Goal: Information Seeking & Learning: Check status

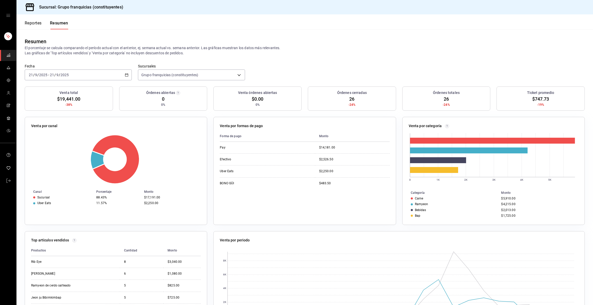
click at [32, 24] on button "Reportes" at bounding box center [33, 25] width 17 height 9
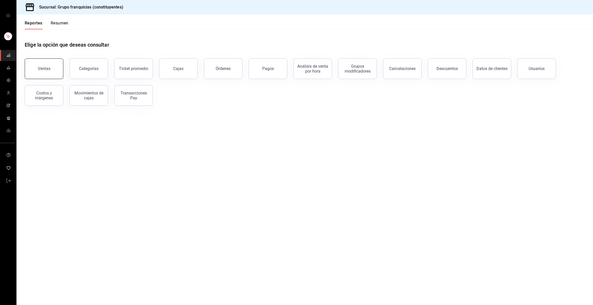
click at [47, 72] on button "Ventas" at bounding box center [44, 68] width 39 height 21
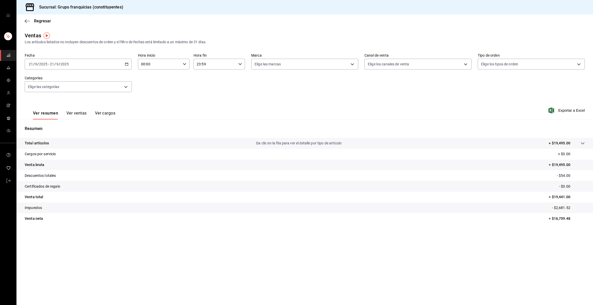
click at [61, 64] on input "2025" at bounding box center [64, 64] width 9 height 4
click at [50, 125] on span "Rango de fechas" at bounding box center [49, 125] width 40 height 5
click at [81, 119] on button "15" at bounding box center [84, 120] width 9 height 9
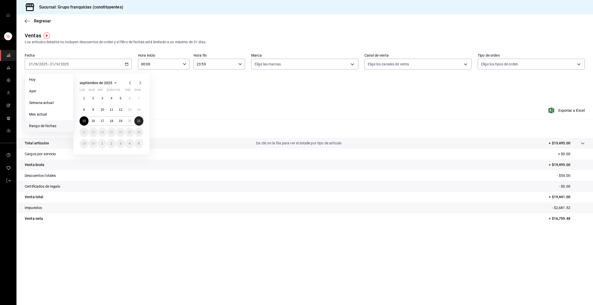
click at [138, 119] on abbr "21" at bounding box center [138, 121] width 3 height 4
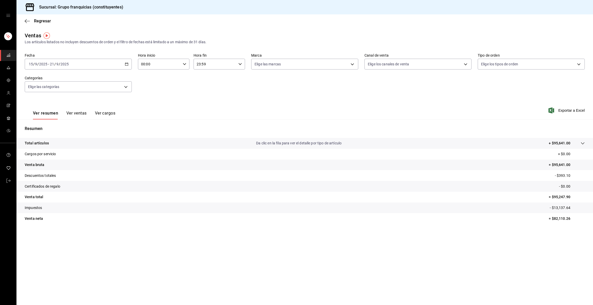
click at [79, 111] on button "Ver ventas" at bounding box center [76, 115] width 20 height 9
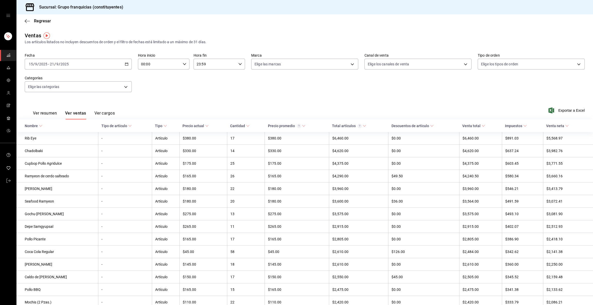
click at [12, 58] on link "mailbox folders" at bounding box center [8, 55] width 16 height 11
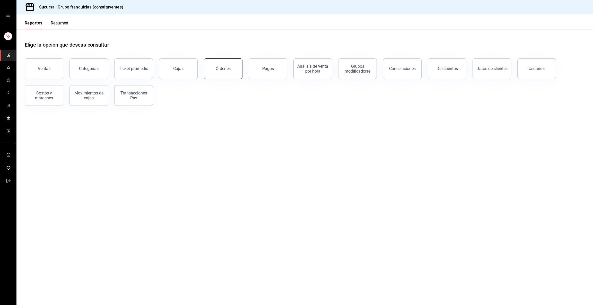
click at [233, 64] on button "Órdenes" at bounding box center [223, 68] width 39 height 21
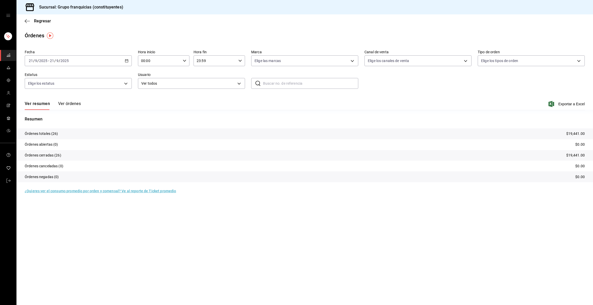
click at [54, 59] on input "21" at bounding box center [52, 61] width 5 height 4
click at [54, 131] on span "Rango de fechas" at bounding box center [49, 133] width 40 height 5
click at [84, 116] on abbr "15" at bounding box center [83, 118] width 3 height 4
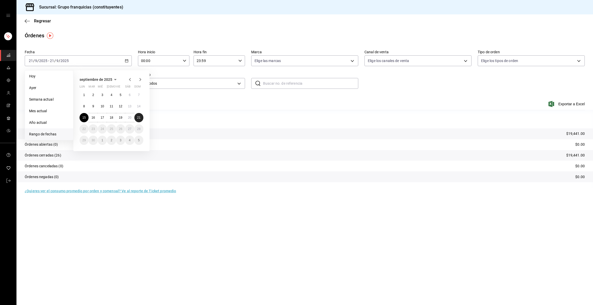
click at [138, 121] on button "21" at bounding box center [138, 117] width 9 height 9
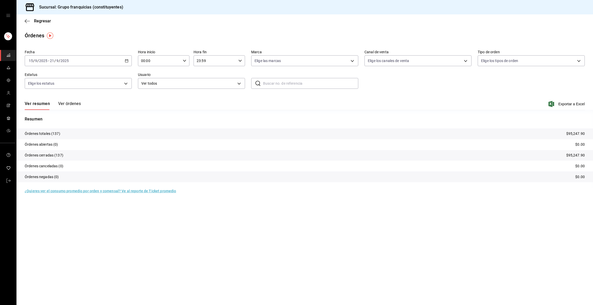
click at [72, 104] on button "Ver órdenes" at bounding box center [69, 105] width 23 height 9
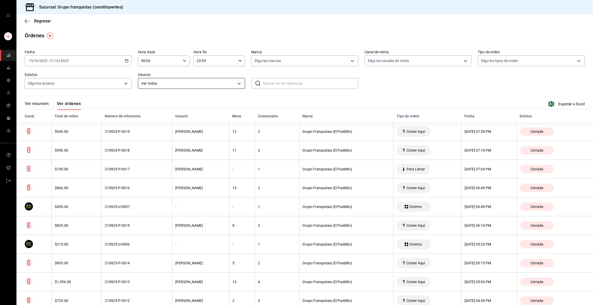
click at [158, 86] on body "Sucursal: Grupo franquicias (constituyentes) Regresar Órdenes Fecha [DATE] [DAT…" at bounding box center [296, 152] width 593 height 305
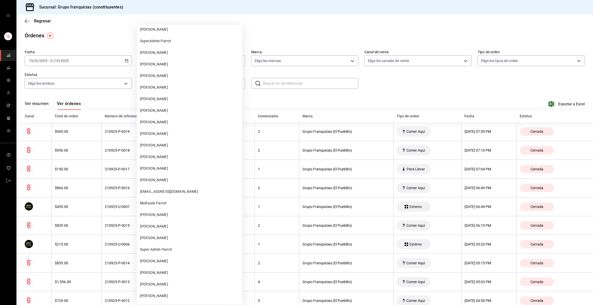
scroll to position [243, 0]
click at [164, 165] on span "[PERSON_NAME]" at bounding box center [190, 165] width 100 height 5
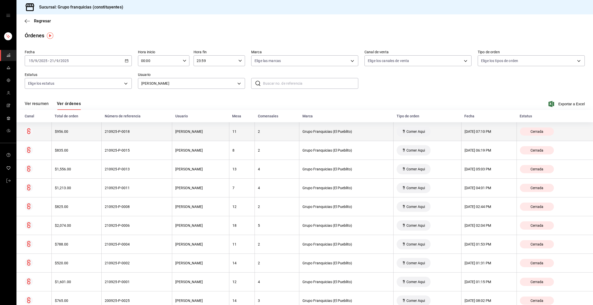
click at [157, 137] on th "210925-P-0018" at bounding box center [137, 131] width 71 height 19
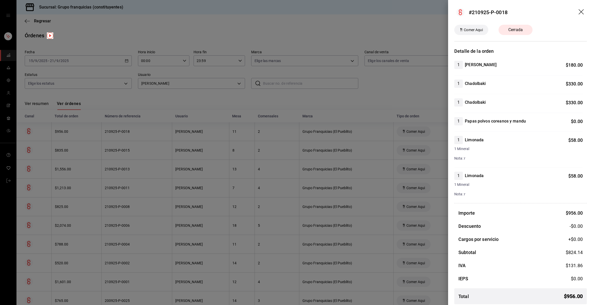
click at [189, 136] on div at bounding box center [296, 152] width 593 height 305
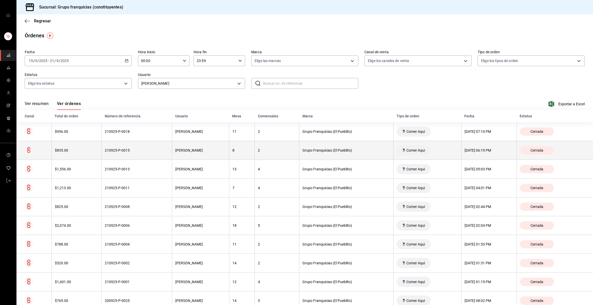
click at [183, 150] on div "[PERSON_NAME]" at bounding box center [200, 150] width 51 height 4
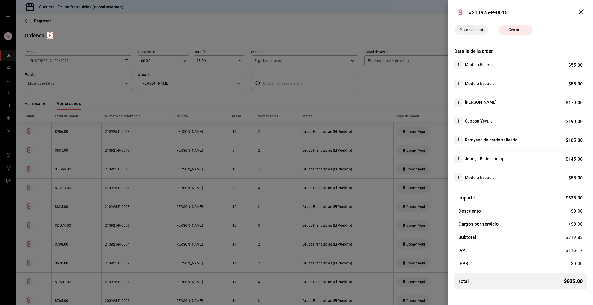
click at [183, 150] on div at bounding box center [296, 152] width 593 height 305
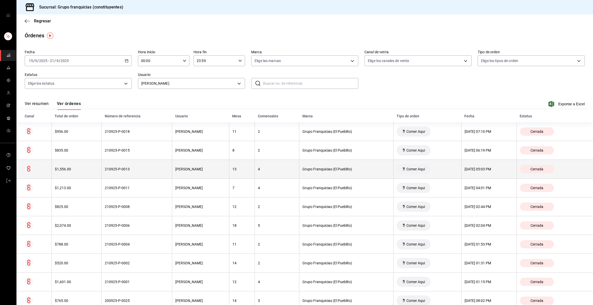
click at [176, 168] on div "[PERSON_NAME]" at bounding box center [200, 169] width 51 height 4
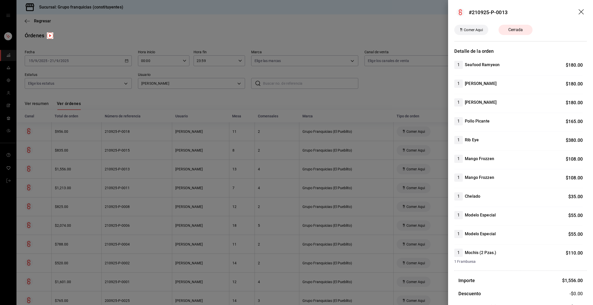
click at [275, 194] on div at bounding box center [296, 152] width 593 height 305
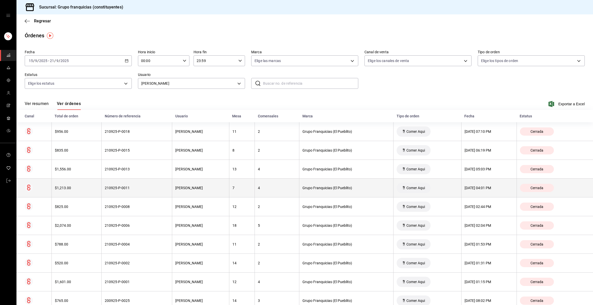
click at [147, 190] on th "210925-P-0011" at bounding box center [137, 188] width 71 height 19
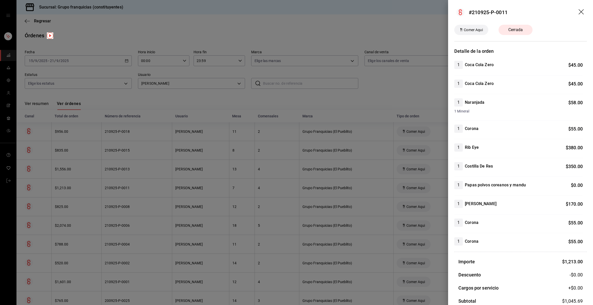
click at [147, 190] on div at bounding box center [296, 152] width 593 height 305
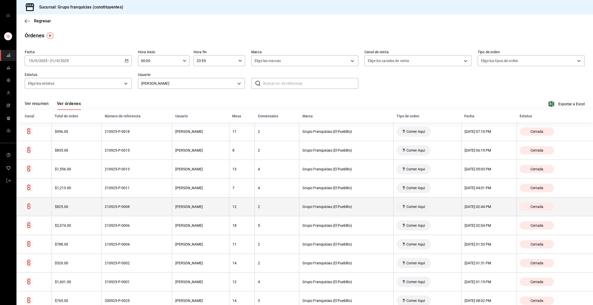
click at [142, 205] on div "210925-P-0008" at bounding box center [137, 207] width 64 height 4
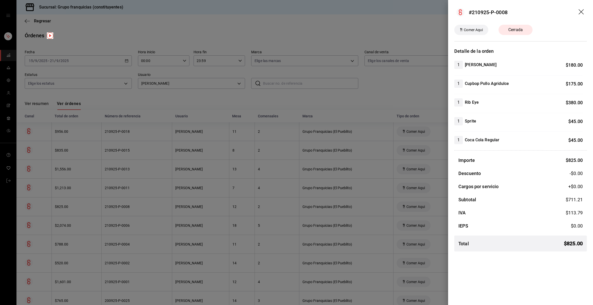
click at [142, 205] on div at bounding box center [296, 152] width 593 height 305
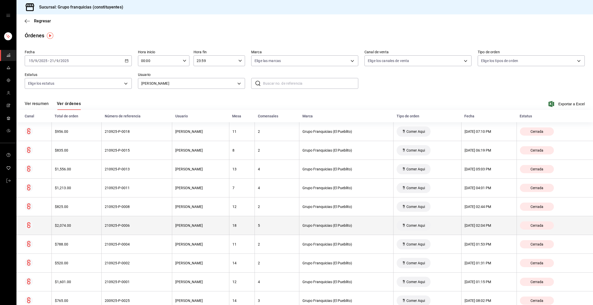
click at [139, 228] on th "210925-P-0006" at bounding box center [137, 225] width 71 height 19
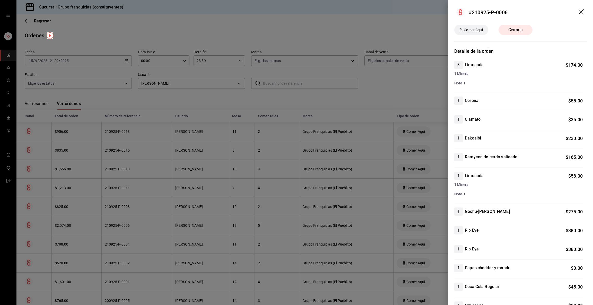
click at [131, 242] on div at bounding box center [296, 152] width 593 height 305
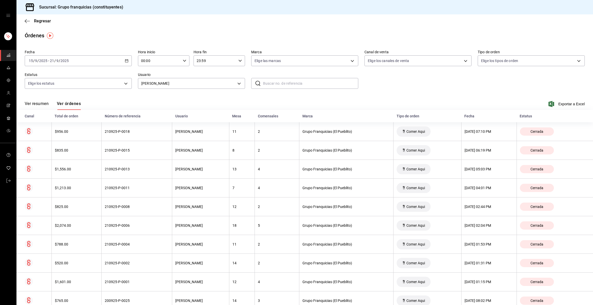
click at [131, 242] on div "210925-P-0004" at bounding box center [137, 244] width 64 height 4
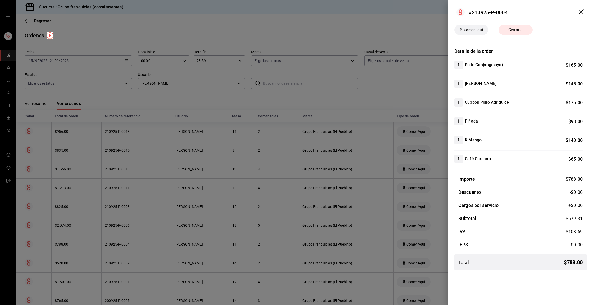
click at [131, 242] on div at bounding box center [296, 152] width 593 height 305
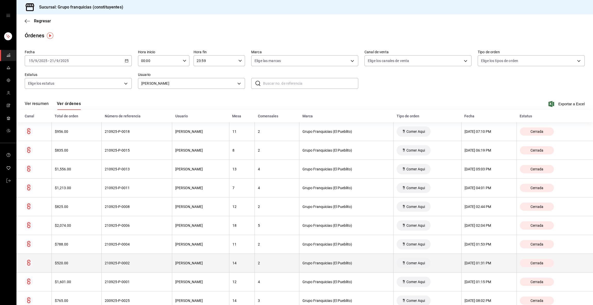
click at [130, 263] on div "210925-P-0002" at bounding box center [137, 263] width 64 height 4
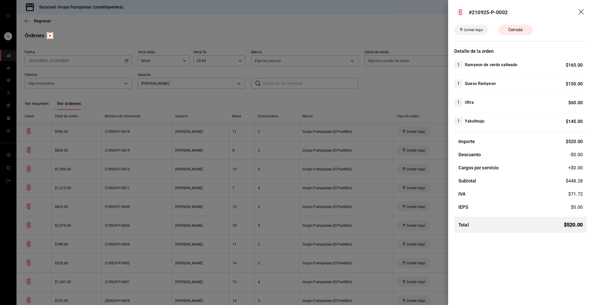
click at [130, 263] on div at bounding box center [296, 152] width 593 height 305
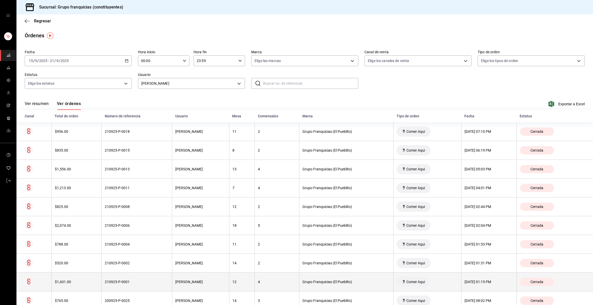
click at [149, 280] on div "210925-P-0001" at bounding box center [137, 282] width 64 height 4
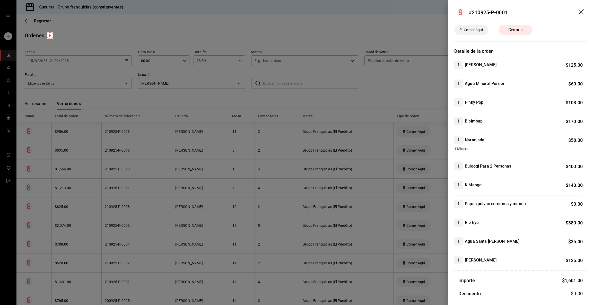
click at [146, 255] on div at bounding box center [296, 152] width 593 height 305
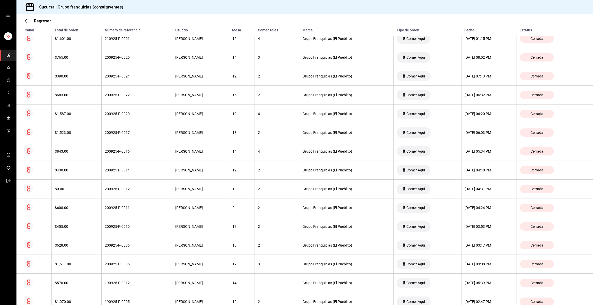
scroll to position [253, 0]
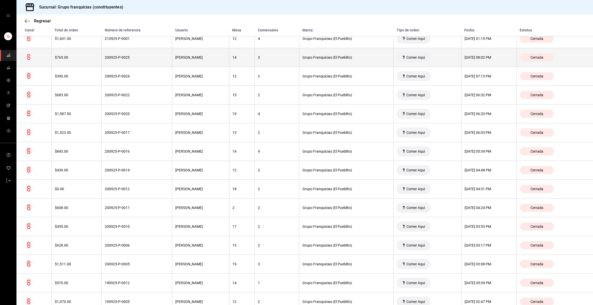
click at [152, 62] on th "200925-P-0025" at bounding box center [137, 57] width 71 height 19
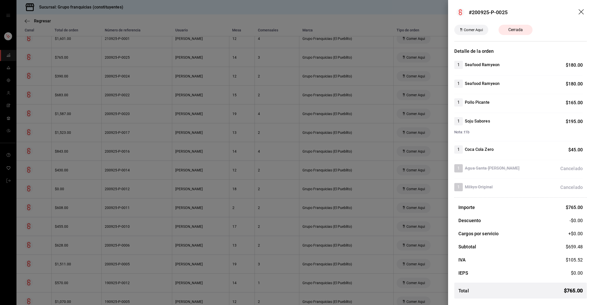
click at [151, 60] on div at bounding box center [296, 152] width 593 height 305
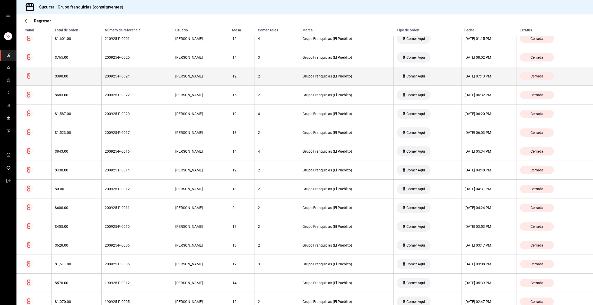
click at [141, 73] on th "200925-P-0024" at bounding box center [137, 76] width 71 height 19
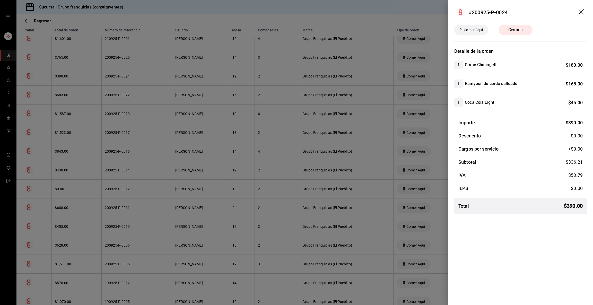
click at [141, 73] on div at bounding box center [296, 152] width 593 height 305
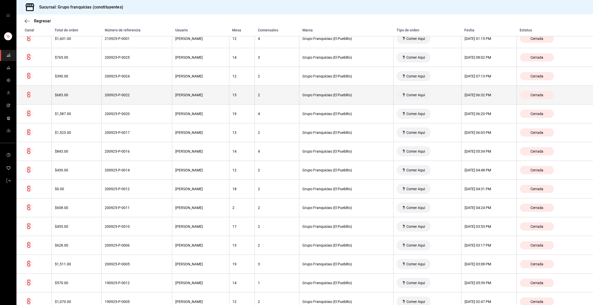
click at [135, 91] on th "200925-P-0022" at bounding box center [137, 95] width 71 height 19
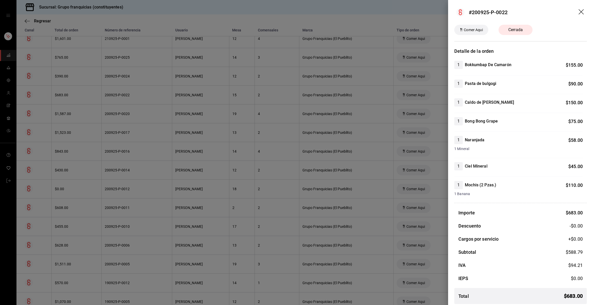
click at [135, 91] on div at bounding box center [296, 152] width 593 height 305
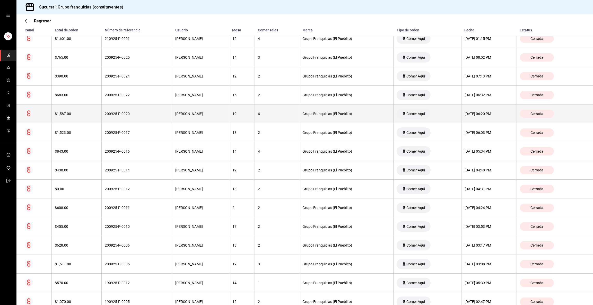
click at [131, 112] on div "200925-P-0020" at bounding box center [137, 114] width 64 height 4
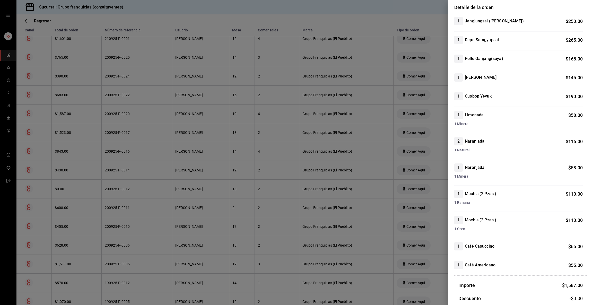
scroll to position [46, 0]
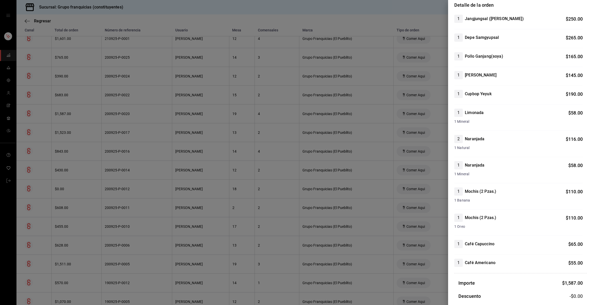
click at [296, 156] on div at bounding box center [296, 152] width 593 height 305
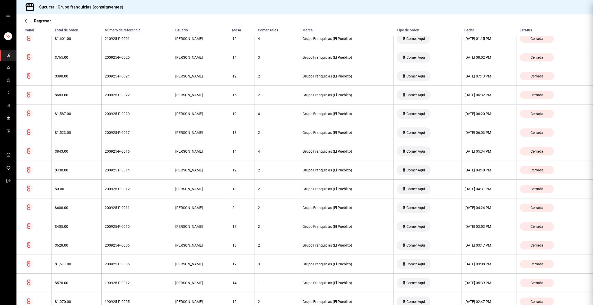
scroll to position [0, 0]
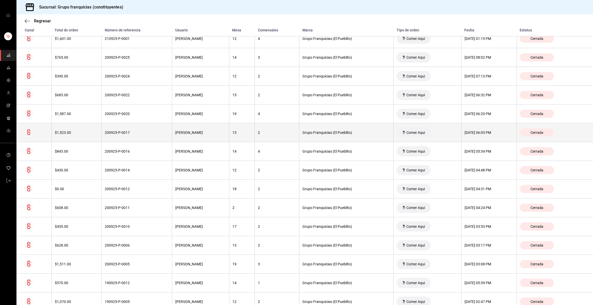
click at [155, 136] on th "200925-P-0017" at bounding box center [137, 132] width 71 height 19
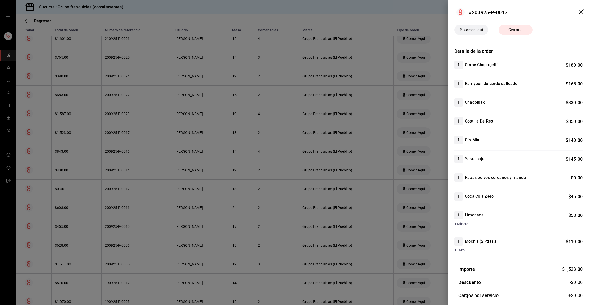
click at [155, 136] on div at bounding box center [296, 152] width 593 height 305
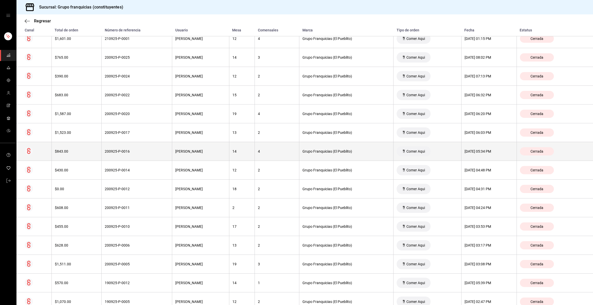
click at [138, 154] on th "200925-P-0016" at bounding box center [137, 151] width 71 height 19
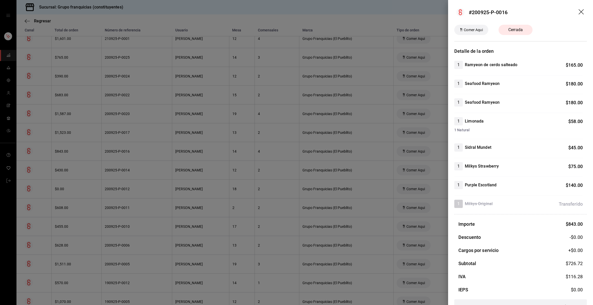
click at [138, 154] on div at bounding box center [296, 152] width 593 height 305
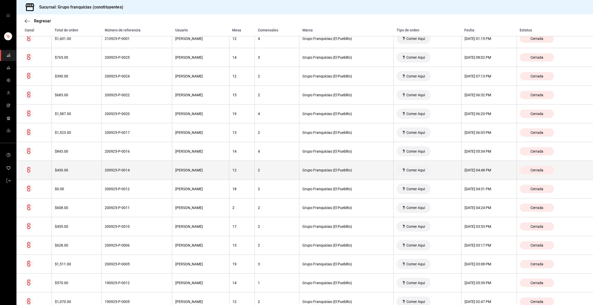
click at [137, 169] on div "200925-P-0014" at bounding box center [137, 170] width 64 height 4
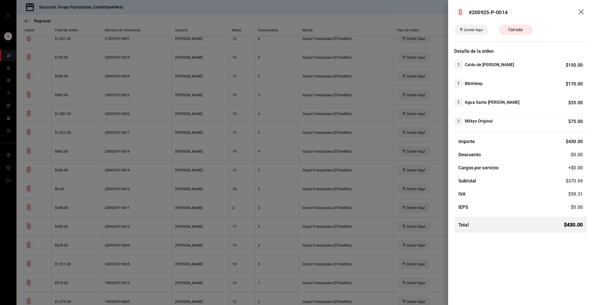
click at [137, 169] on div at bounding box center [296, 152] width 593 height 305
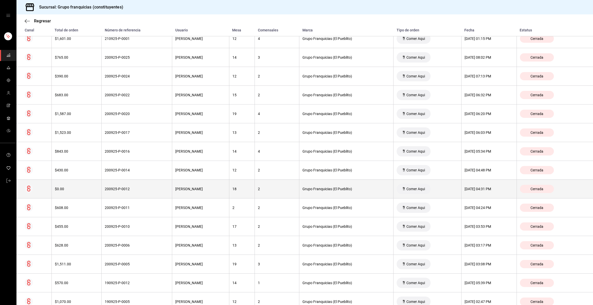
click at [136, 187] on th "200925-P-0012" at bounding box center [137, 189] width 71 height 19
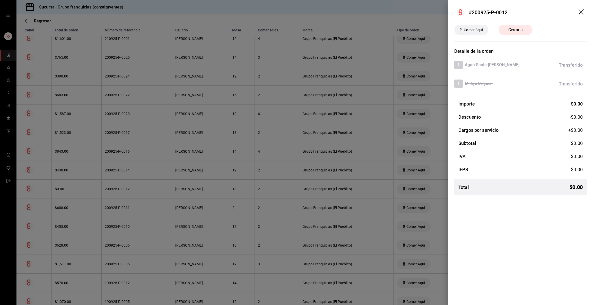
click at [135, 186] on div at bounding box center [296, 152] width 593 height 305
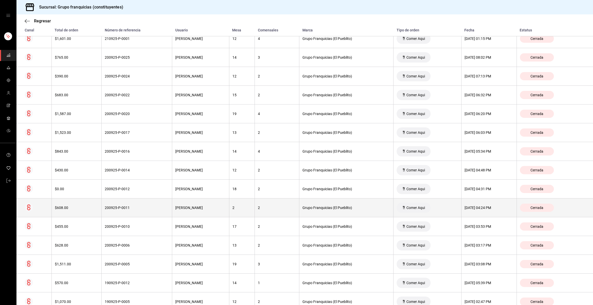
click at [135, 209] on div "200925-P-0011" at bounding box center [137, 208] width 64 height 4
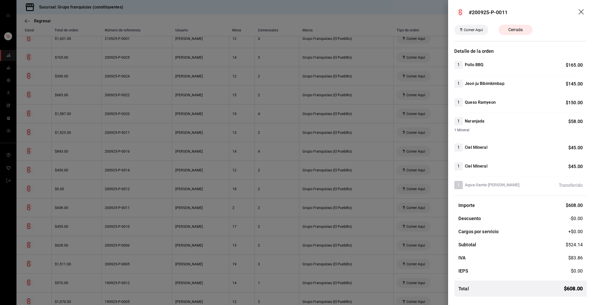
click at [135, 209] on div at bounding box center [296, 152] width 593 height 305
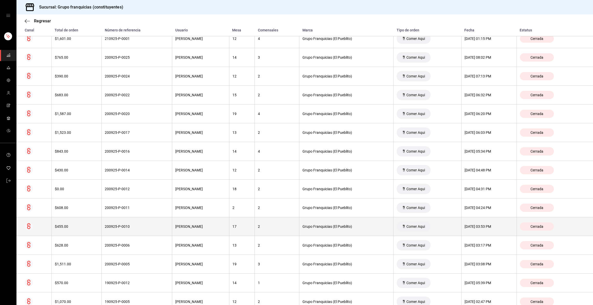
click at [133, 227] on div "200925-P-0010" at bounding box center [137, 226] width 64 height 4
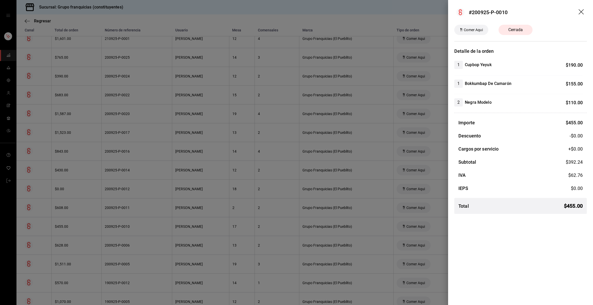
click at [133, 227] on div at bounding box center [296, 152] width 593 height 305
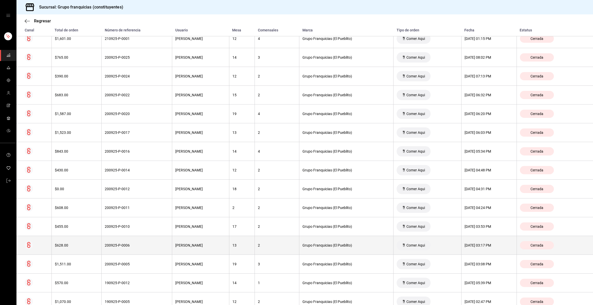
click at [137, 249] on th "200925-P-0006" at bounding box center [137, 245] width 71 height 19
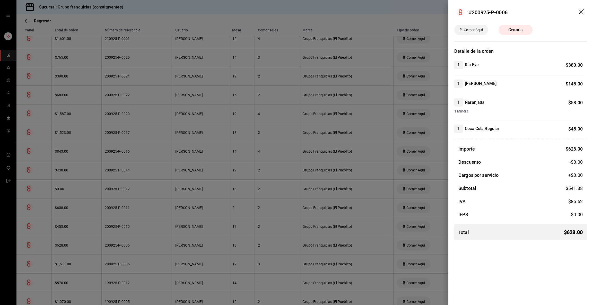
click at [137, 249] on div at bounding box center [296, 152] width 593 height 305
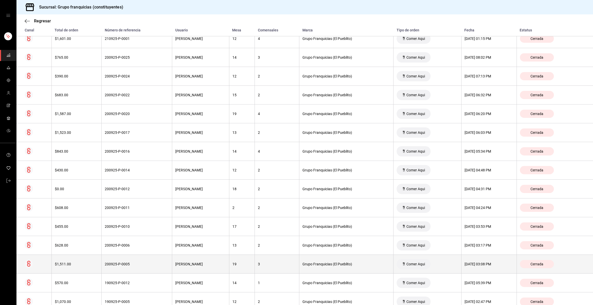
click at [137, 266] on div "200925-P-0005" at bounding box center [137, 264] width 64 height 4
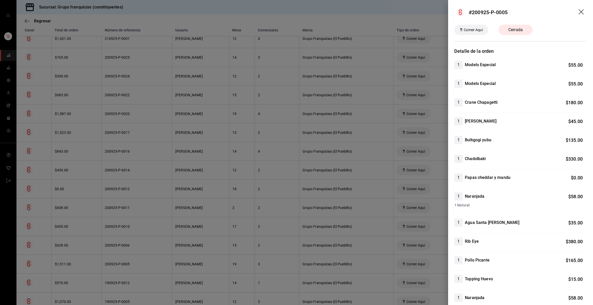
click at [221, 190] on div at bounding box center [296, 152] width 593 height 305
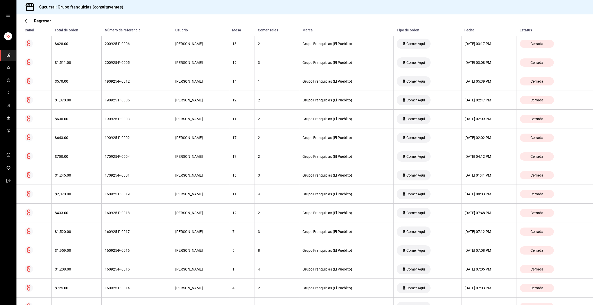
scroll to position [459, 0]
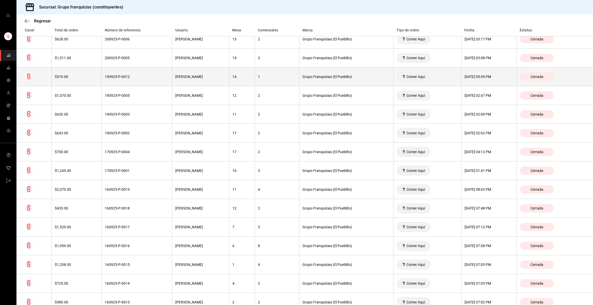
click at [126, 78] on div "190925-P-0012" at bounding box center [137, 77] width 64 height 4
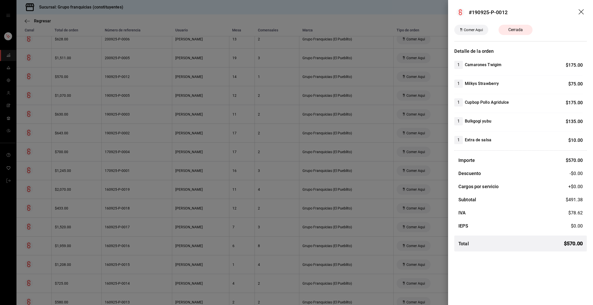
click at [126, 78] on div at bounding box center [296, 152] width 593 height 305
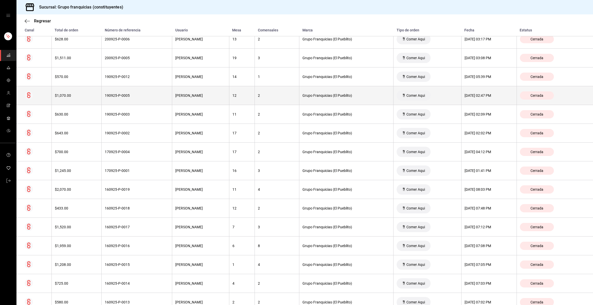
click at [124, 96] on div "190925-P-0005" at bounding box center [137, 95] width 64 height 4
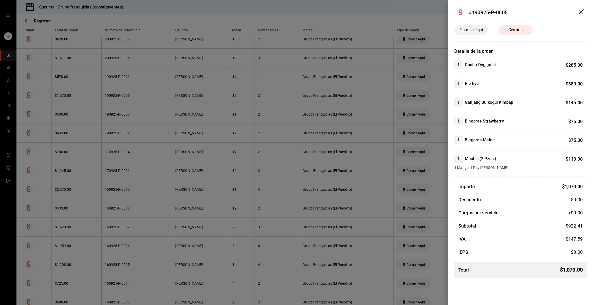
click at [124, 96] on div at bounding box center [296, 152] width 593 height 305
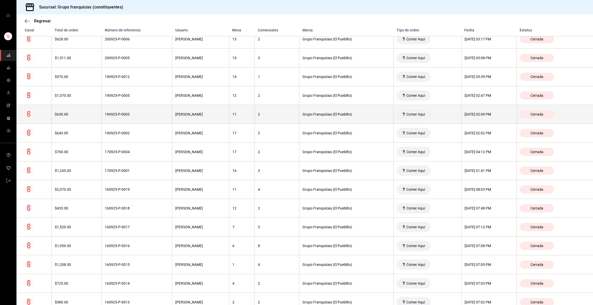
click at [124, 114] on div "190925-P-0003" at bounding box center [137, 114] width 64 height 4
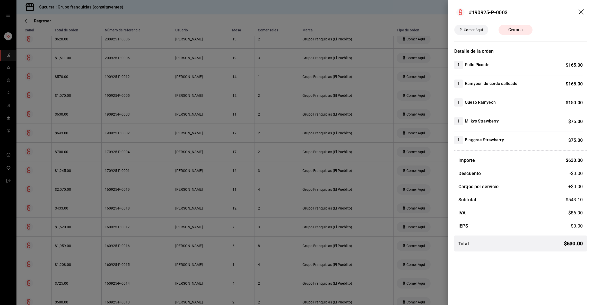
click at [124, 114] on div at bounding box center [296, 152] width 593 height 305
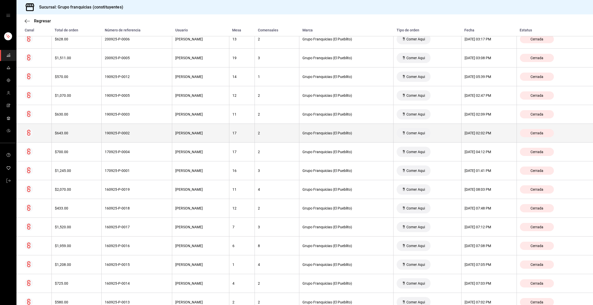
click at [123, 130] on th "190925-P-0002" at bounding box center [137, 133] width 71 height 19
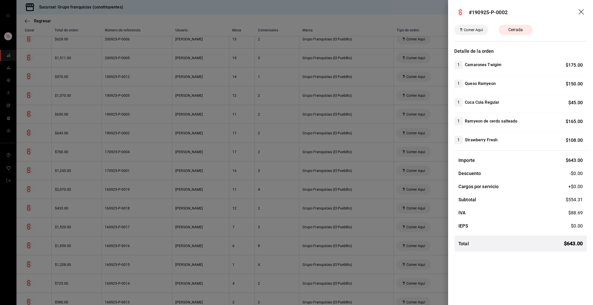
click at [123, 130] on div at bounding box center [296, 152] width 593 height 305
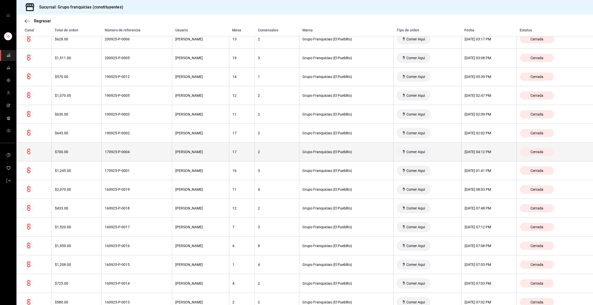
click at [122, 147] on th "170925-P-0004" at bounding box center [137, 152] width 71 height 19
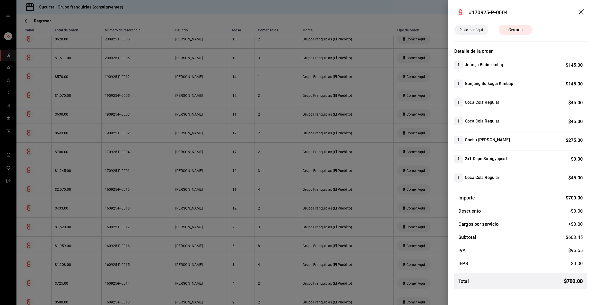
click at [121, 144] on div at bounding box center [296, 152] width 593 height 305
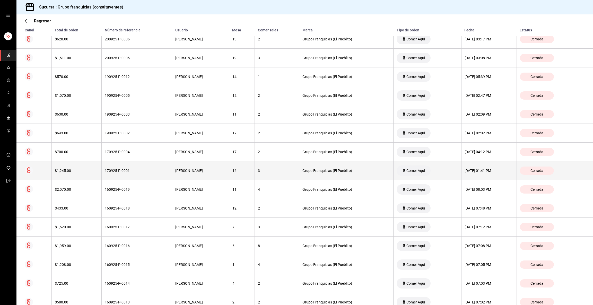
click at [121, 173] on div "170925-P-0001" at bounding box center [137, 171] width 64 height 4
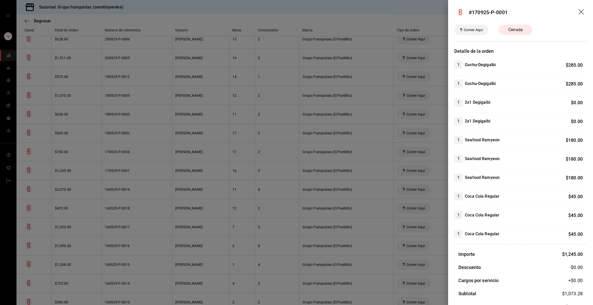
click at [121, 173] on div at bounding box center [296, 152] width 593 height 305
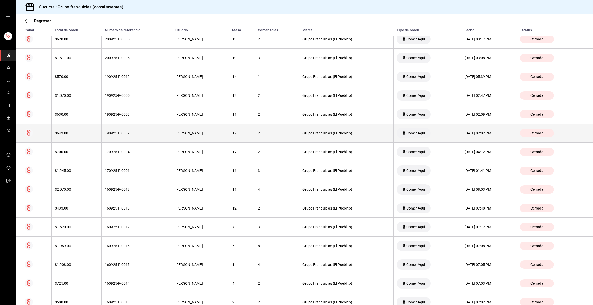
click at [130, 135] on div "190925-P-0002" at bounding box center [137, 133] width 64 height 4
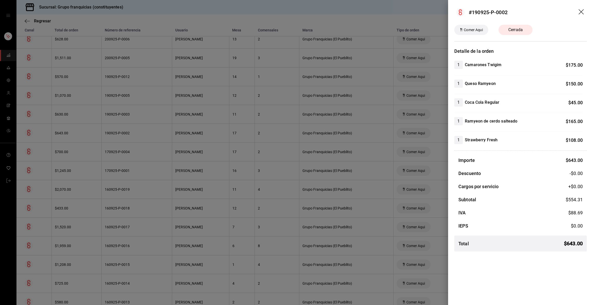
click at [130, 135] on div at bounding box center [296, 152] width 593 height 305
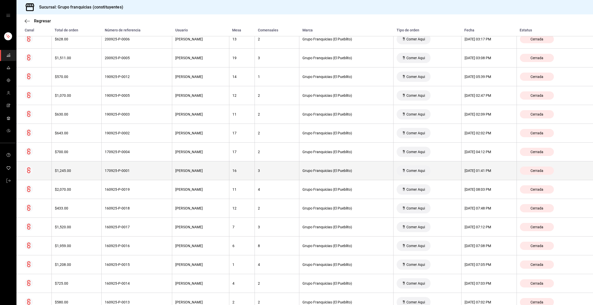
click at [127, 178] on th "170925-P-0001" at bounding box center [137, 170] width 71 height 19
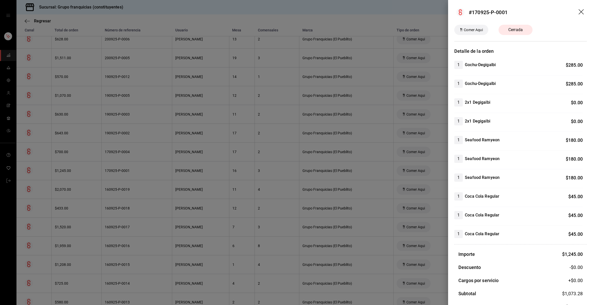
click at [127, 178] on div at bounding box center [296, 152] width 593 height 305
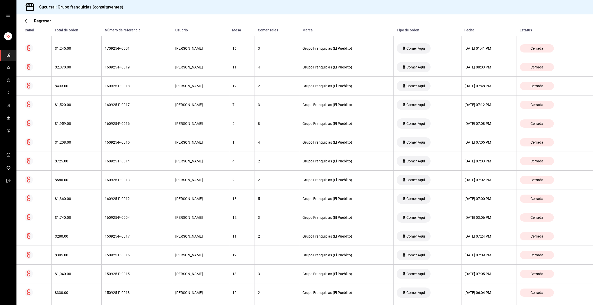
scroll to position [584, 0]
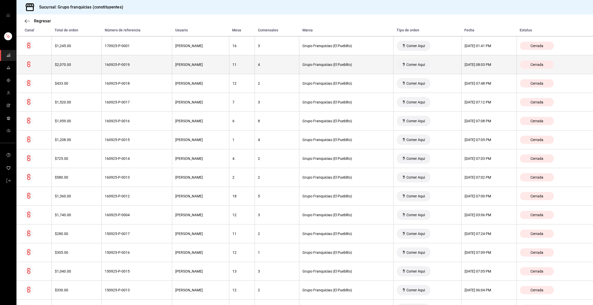
click at [127, 67] on div "160925-P-0019" at bounding box center [137, 65] width 64 height 4
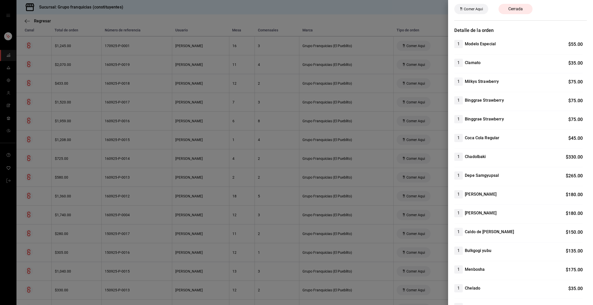
scroll to position [2, 0]
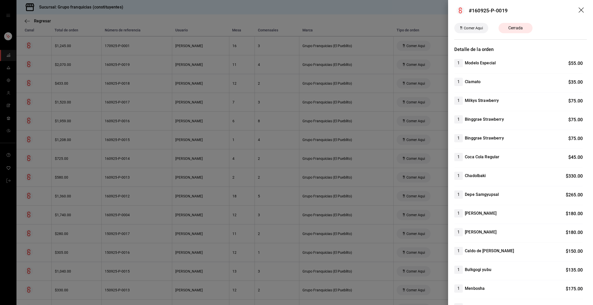
click at [199, 134] on div at bounding box center [296, 152] width 593 height 305
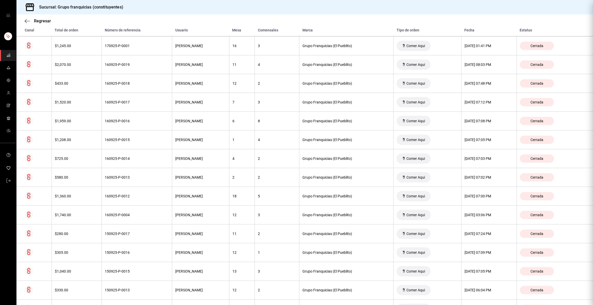
scroll to position [0, 0]
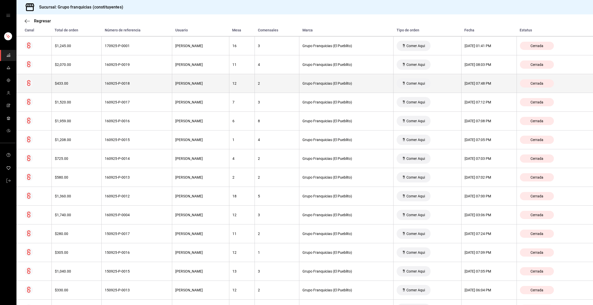
click at [140, 85] on div "160925-P-0018" at bounding box center [137, 83] width 64 height 4
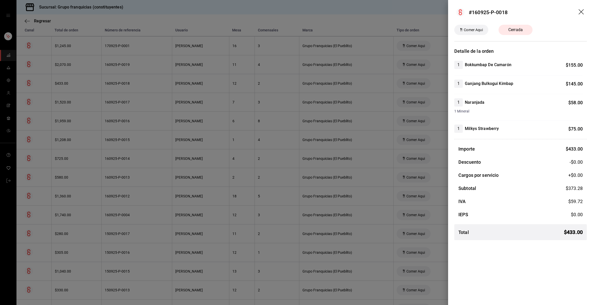
click at [140, 85] on div at bounding box center [296, 152] width 593 height 305
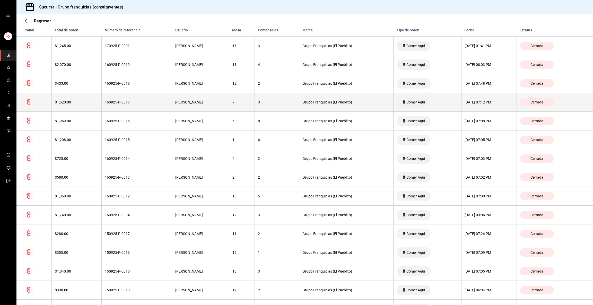
click at [133, 104] on div "160925-P-0017" at bounding box center [137, 102] width 64 height 4
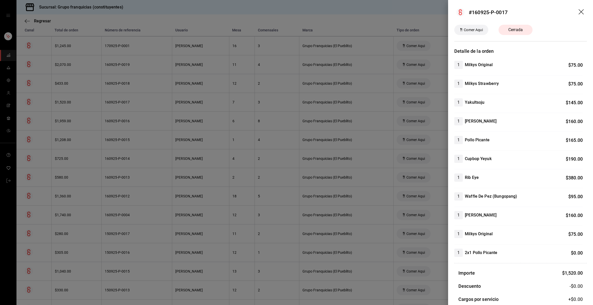
click at [133, 105] on div at bounding box center [296, 152] width 593 height 305
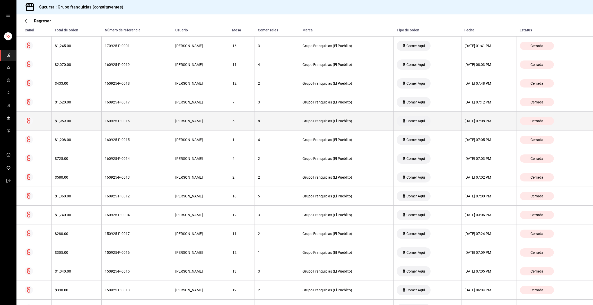
click at [130, 123] on div "160925-P-0016" at bounding box center [137, 121] width 64 height 4
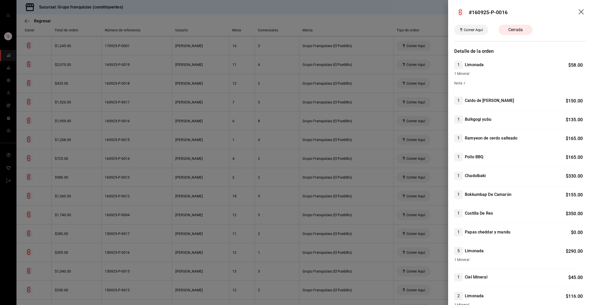
click at [164, 184] on div at bounding box center [296, 152] width 593 height 305
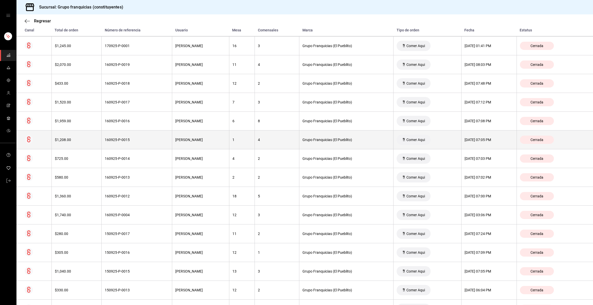
click at [143, 146] on th "160925-P-0015" at bounding box center [137, 139] width 71 height 19
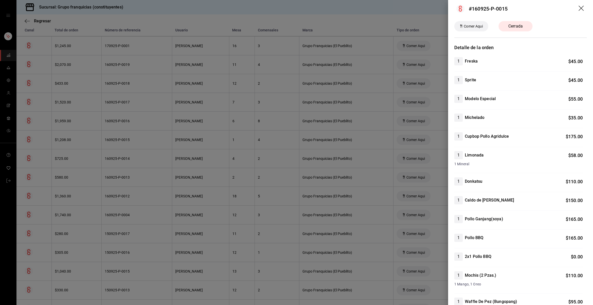
scroll to position [3, 0]
click at [285, 131] on div at bounding box center [296, 152] width 593 height 305
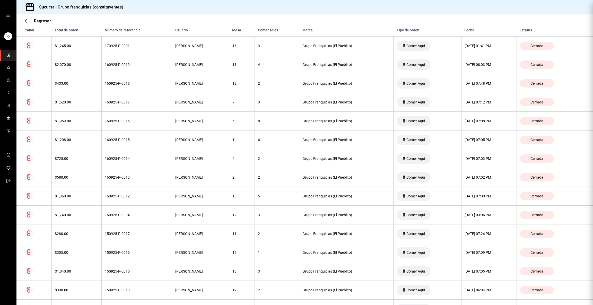
scroll to position [0, 0]
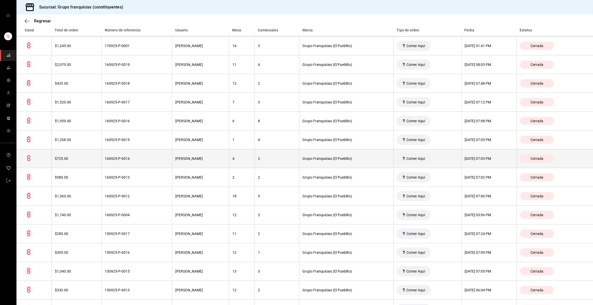
click at [144, 161] on div "160925-P-0014" at bounding box center [137, 158] width 64 height 4
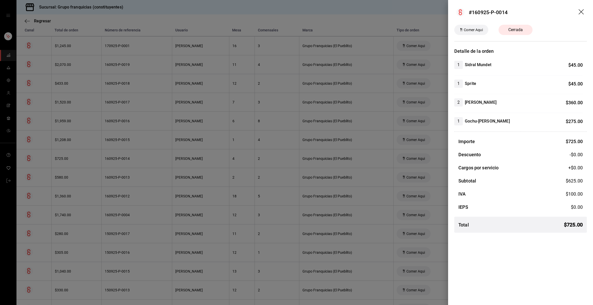
click at [144, 162] on div at bounding box center [296, 152] width 593 height 305
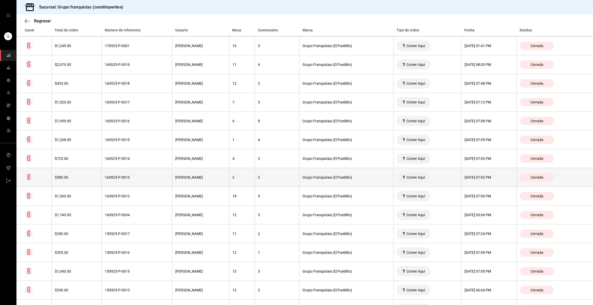
click at [137, 179] on div "160925-P-0013" at bounding box center [137, 177] width 64 height 4
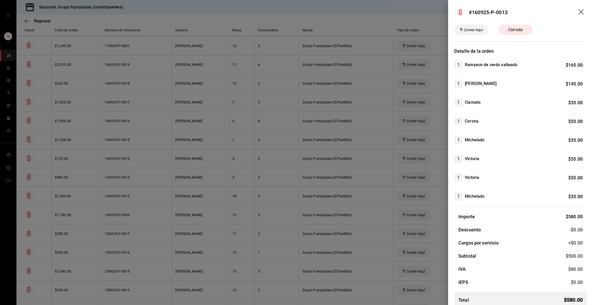
click at [135, 200] on div at bounding box center [296, 152] width 593 height 305
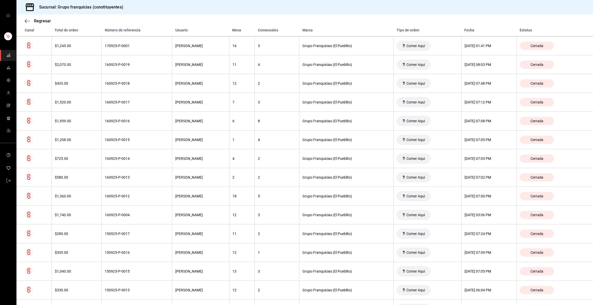
click at [135, 200] on th "160925-P-0012" at bounding box center [137, 196] width 71 height 19
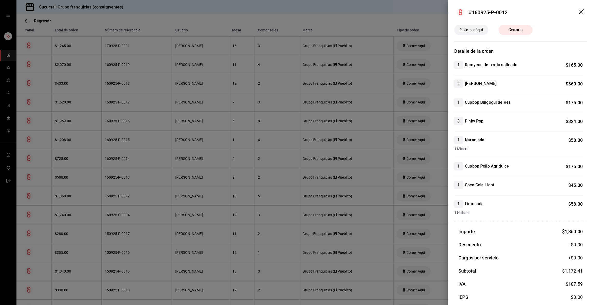
click at [135, 200] on div at bounding box center [296, 152] width 593 height 305
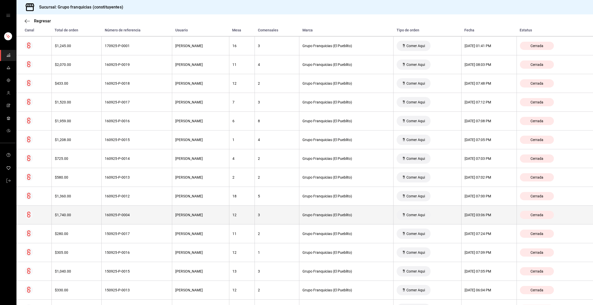
click at [132, 221] on th "160925-P-0004" at bounding box center [137, 215] width 71 height 19
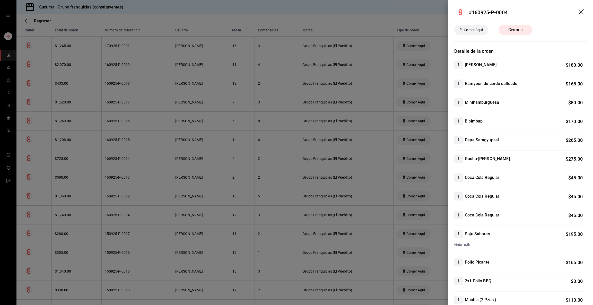
click at [192, 157] on div at bounding box center [296, 152] width 593 height 305
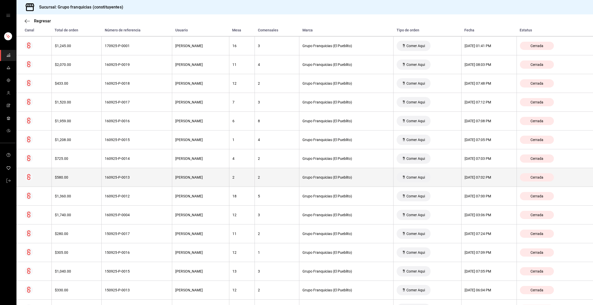
click at [145, 176] on th "160925-P-0013" at bounding box center [137, 177] width 71 height 19
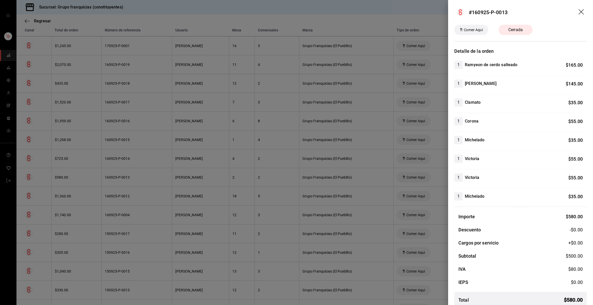
click at [138, 147] on div at bounding box center [296, 152] width 593 height 305
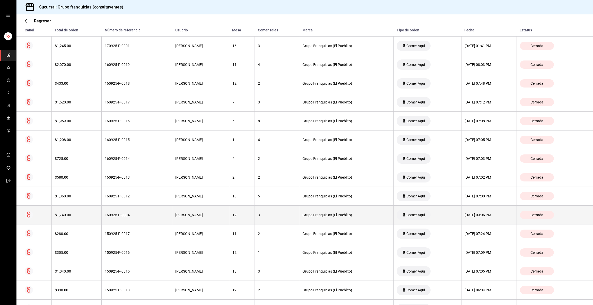
click at [141, 217] on div "160925-P-0004" at bounding box center [137, 215] width 64 height 4
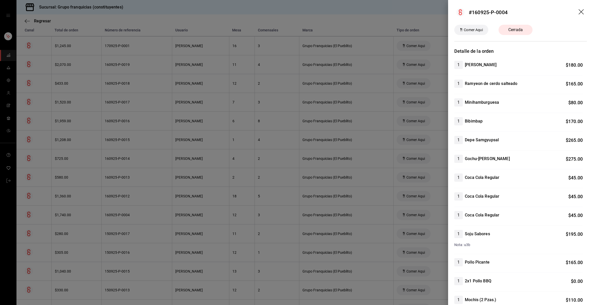
click at [141, 219] on div at bounding box center [296, 152] width 593 height 305
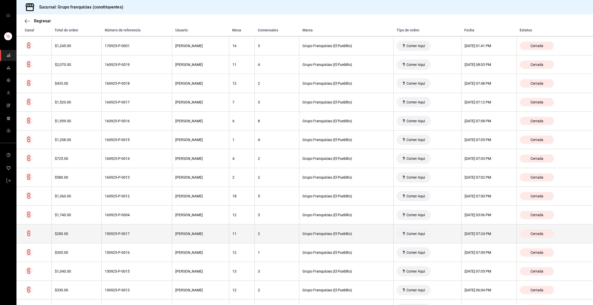
click at [137, 238] on th "150925-P-0017" at bounding box center [137, 233] width 71 height 19
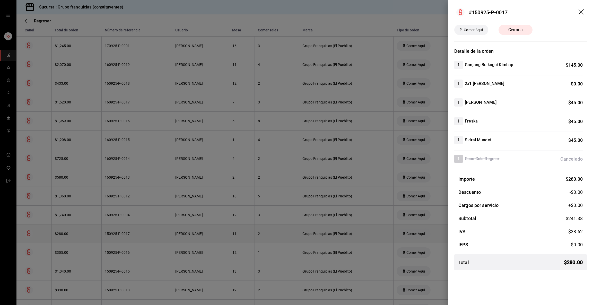
click at [137, 238] on div at bounding box center [296, 152] width 593 height 305
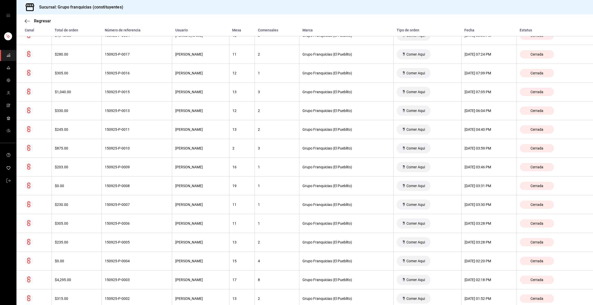
scroll to position [764, 0]
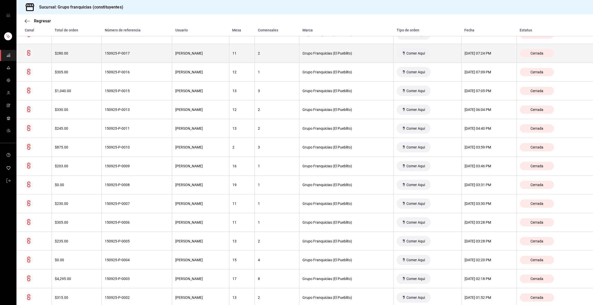
click at [181, 54] on div "[PERSON_NAME]" at bounding box center [200, 53] width 51 height 4
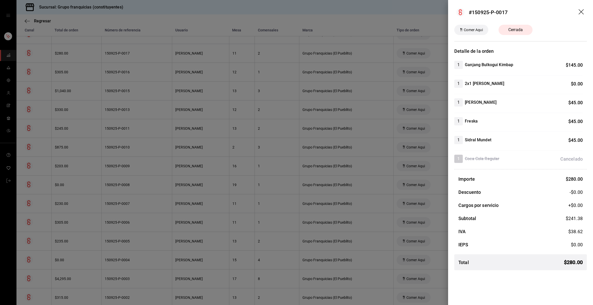
click at [181, 54] on div at bounding box center [296, 152] width 593 height 305
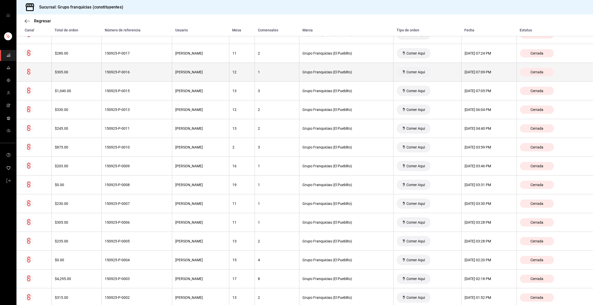
click at [154, 67] on th "150925-P-0016" at bounding box center [137, 72] width 71 height 19
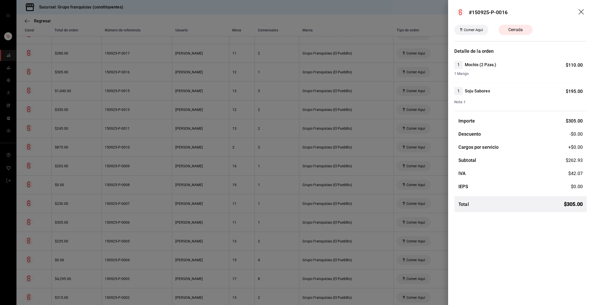
click at [154, 67] on div at bounding box center [296, 152] width 593 height 305
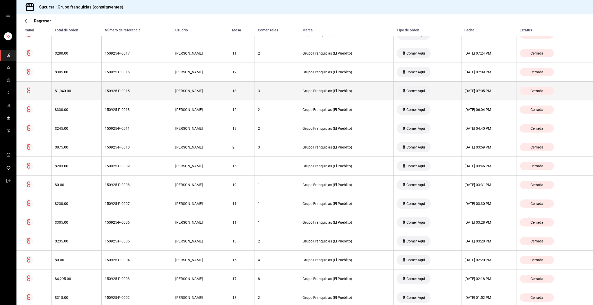
click at [150, 88] on th "150925-P-0015" at bounding box center [137, 91] width 71 height 19
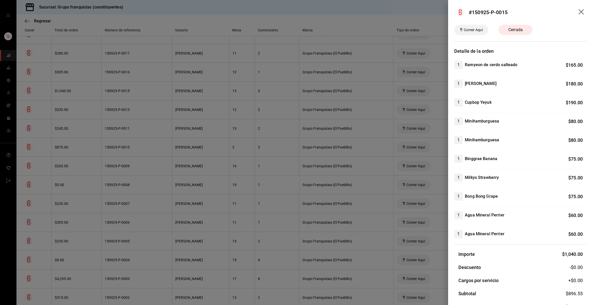
click at [150, 88] on div at bounding box center [296, 152] width 593 height 305
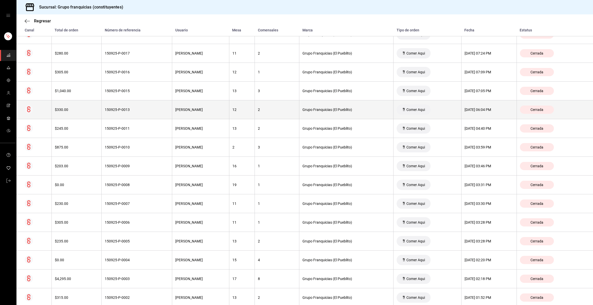
click at [143, 108] on th "150925-P-0013" at bounding box center [137, 109] width 71 height 19
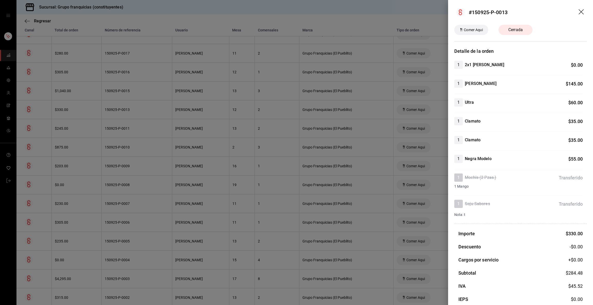
click at [143, 108] on div at bounding box center [296, 152] width 593 height 305
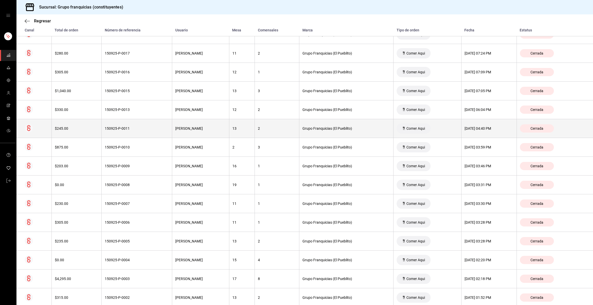
click at [134, 130] on div "150925-P-0011" at bounding box center [137, 128] width 64 height 4
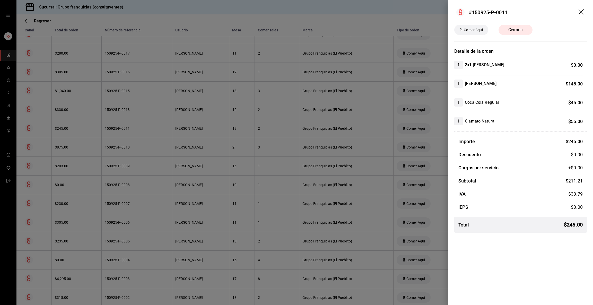
click at [134, 130] on div at bounding box center [296, 152] width 593 height 305
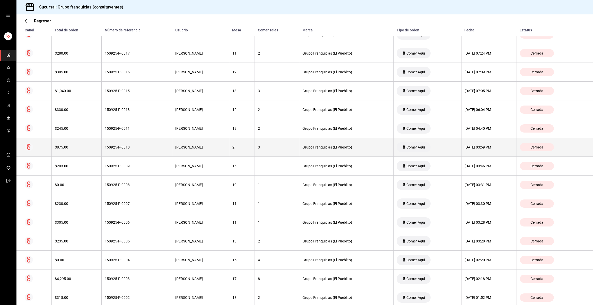
click at [132, 148] on div "150925-P-0010" at bounding box center [137, 147] width 64 height 4
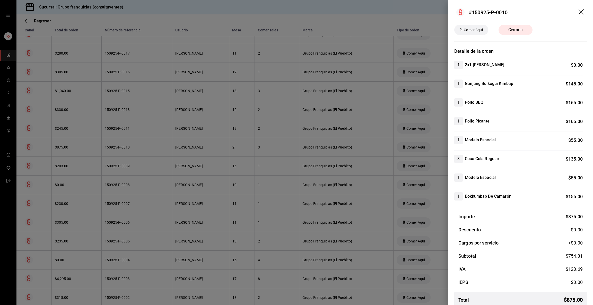
click at [132, 148] on div at bounding box center [296, 152] width 593 height 305
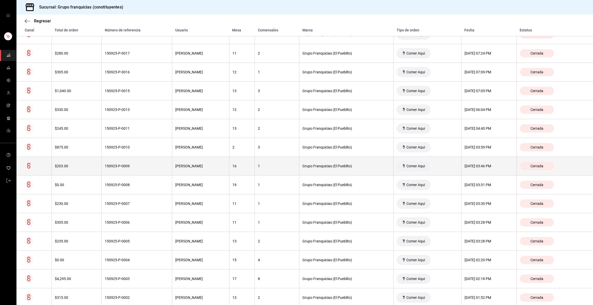
click at [131, 160] on th "150925-P-0009" at bounding box center [137, 166] width 71 height 19
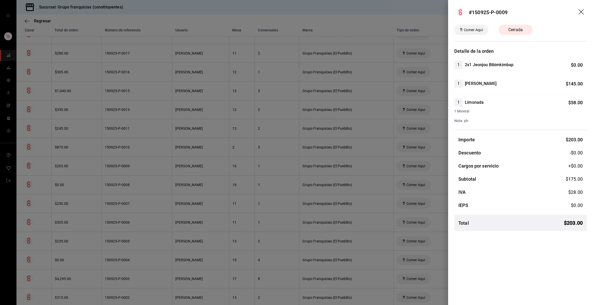
click at [131, 160] on div at bounding box center [296, 152] width 593 height 305
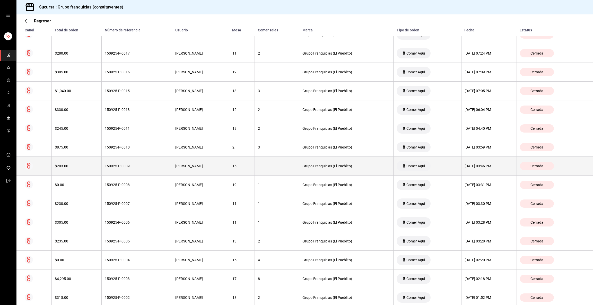
click at [137, 171] on th "150925-P-0009" at bounding box center [137, 166] width 71 height 19
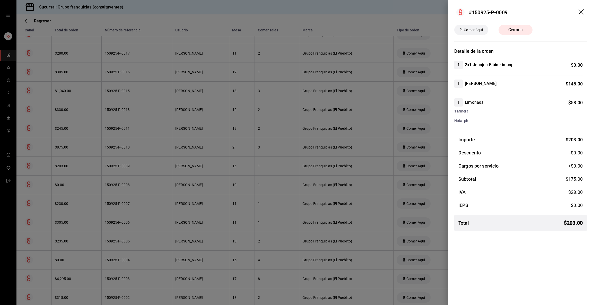
click at [137, 171] on div at bounding box center [296, 152] width 593 height 305
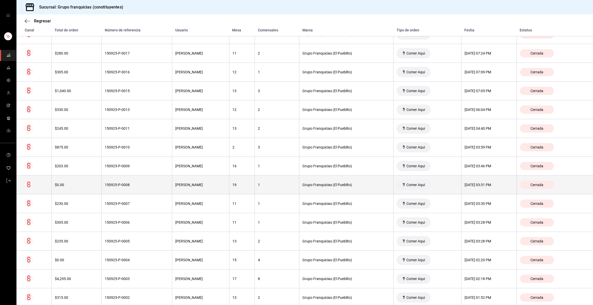
click at [135, 187] on div "150925-P-0008" at bounding box center [137, 185] width 64 height 4
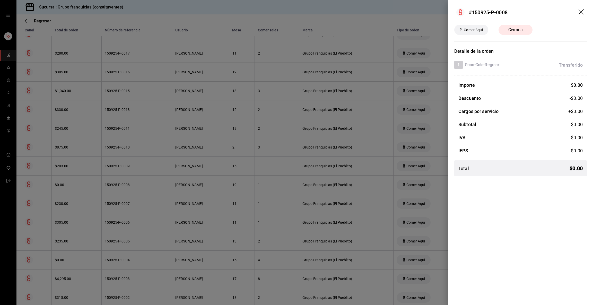
click at [135, 187] on div at bounding box center [296, 152] width 593 height 305
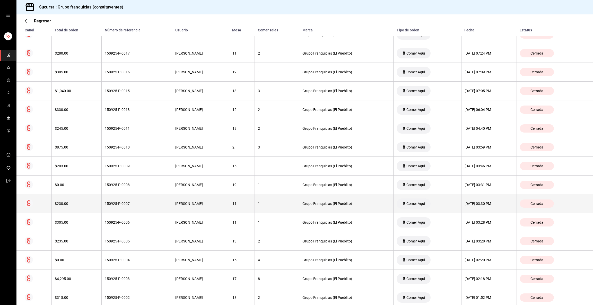
click at [135, 200] on th "150925-P-0007" at bounding box center [137, 203] width 71 height 19
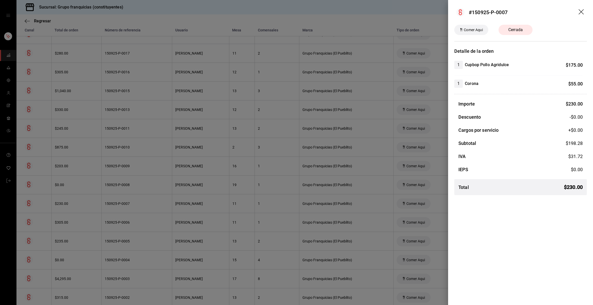
click at [135, 200] on div at bounding box center [296, 152] width 593 height 305
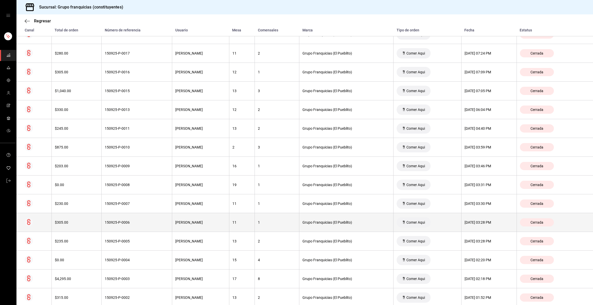
click at [134, 221] on th "150925-P-0006" at bounding box center [137, 222] width 71 height 19
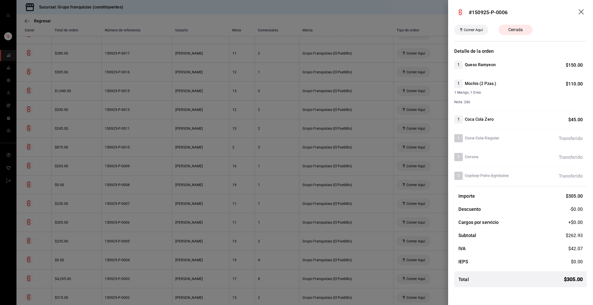
click at [134, 221] on div at bounding box center [296, 152] width 593 height 305
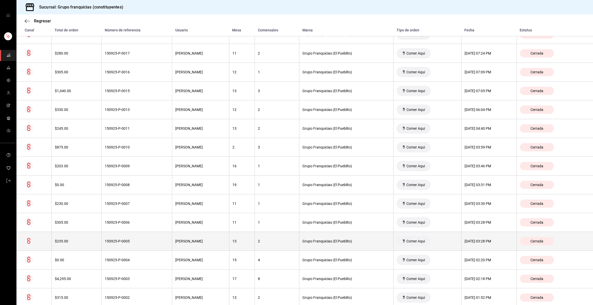
click at [134, 243] on div "150925-P-0005" at bounding box center [137, 241] width 64 height 4
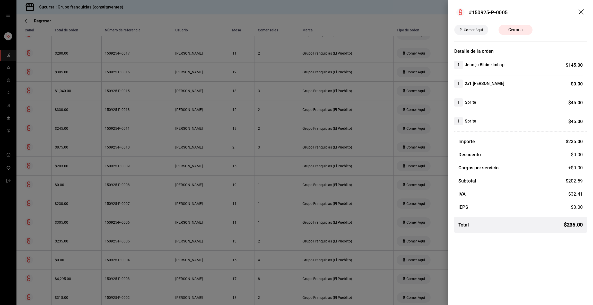
click at [134, 243] on div at bounding box center [296, 152] width 593 height 305
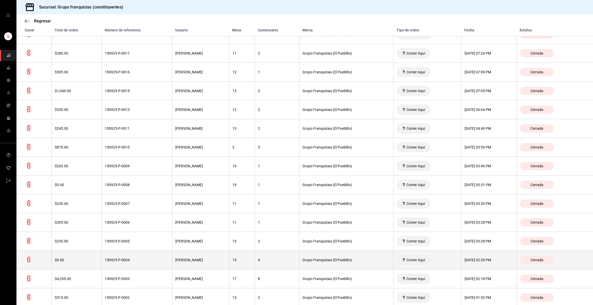
click at [131, 260] on div "150925-P-0004" at bounding box center [137, 260] width 64 height 4
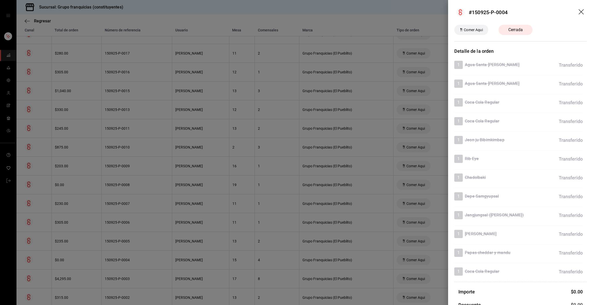
click at [131, 260] on div at bounding box center [296, 152] width 593 height 305
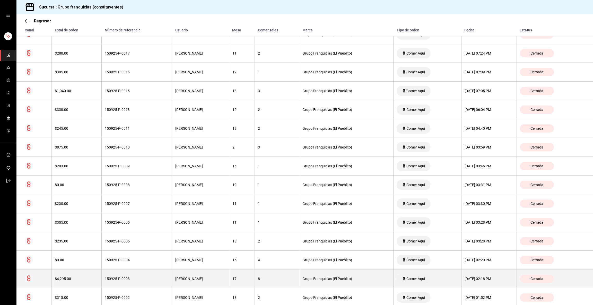
click at [134, 276] on th "150925-P-0003" at bounding box center [137, 278] width 71 height 19
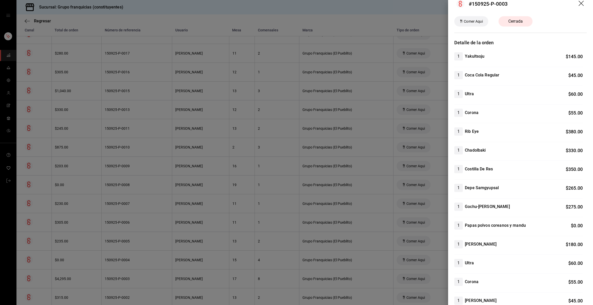
scroll to position [0, 0]
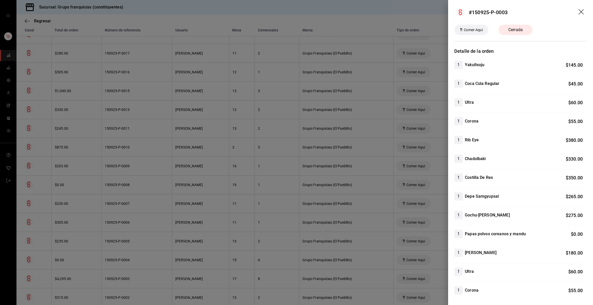
click at [269, 194] on div at bounding box center [296, 152] width 593 height 305
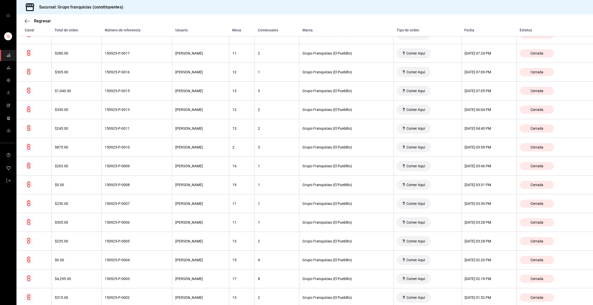
scroll to position [797, 0]
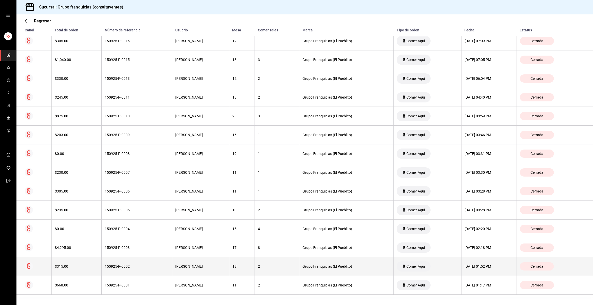
click at [102, 268] on th "150925-P-0002" at bounding box center [137, 266] width 71 height 19
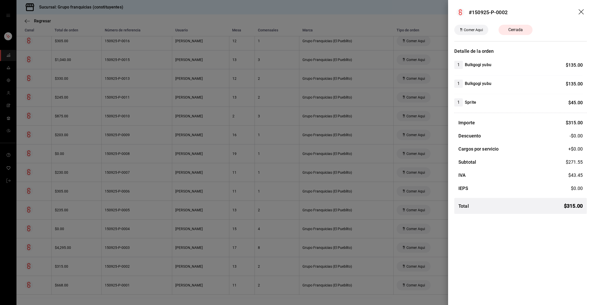
click at [100, 268] on div at bounding box center [296, 152] width 593 height 305
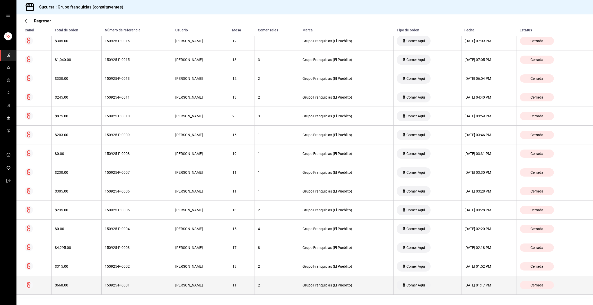
click at [118, 286] on div "150925-P-0001" at bounding box center [137, 285] width 64 height 4
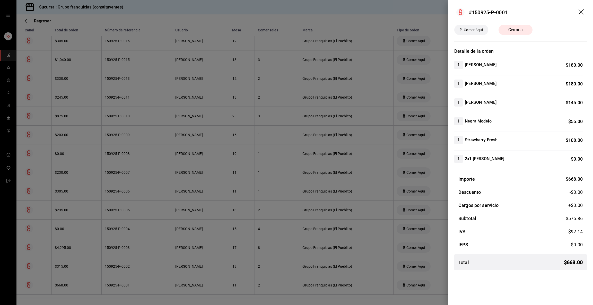
click at [118, 286] on div at bounding box center [296, 152] width 593 height 305
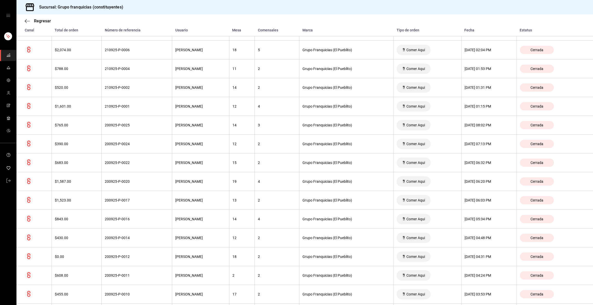
scroll to position [0, 0]
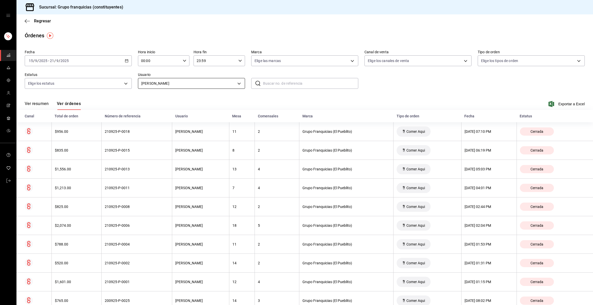
click at [150, 82] on body "Sucursal: Grupo franquicias (constituyentes) Regresar Órdenes Fecha [DATE] [DAT…" at bounding box center [296, 152] width 593 height 305
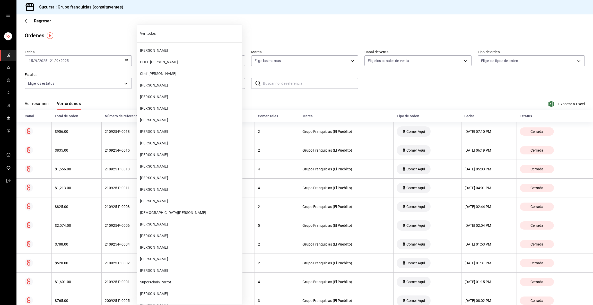
click at [169, 107] on span "[PERSON_NAME]" at bounding box center [190, 108] width 100 height 5
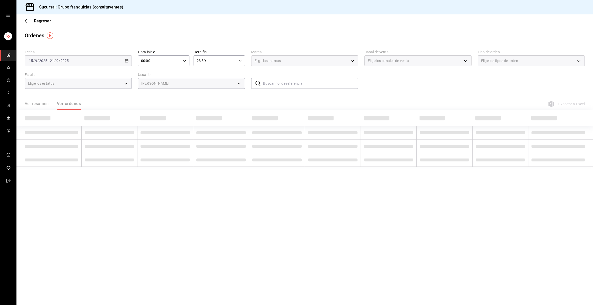
type input "7189875e-29cb-4e4f-9fbe-14017b5caffc"
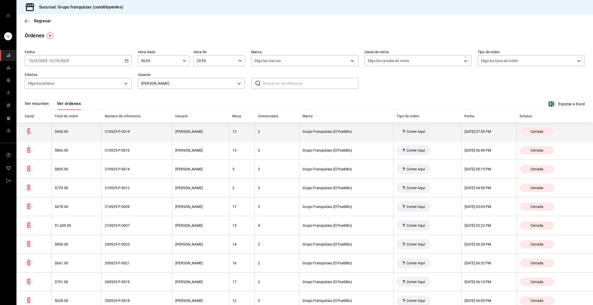
click at [164, 131] on th "210925-P-0019" at bounding box center [137, 131] width 71 height 19
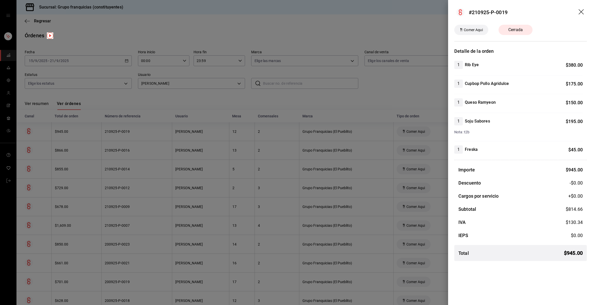
click at [164, 127] on div at bounding box center [296, 152] width 593 height 305
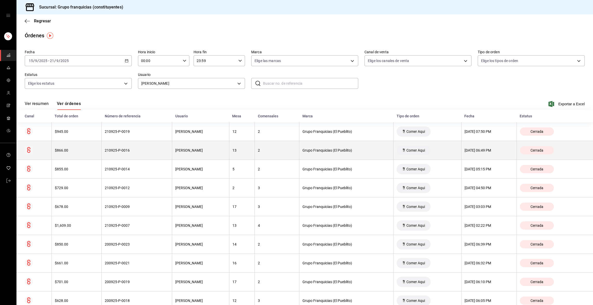
click at [162, 145] on th "210925-P-0016" at bounding box center [137, 150] width 71 height 19
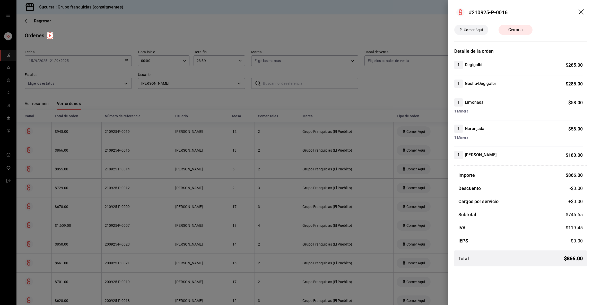
click at [162, 145] on div at bounding box center [296, 152] width 593 height 305
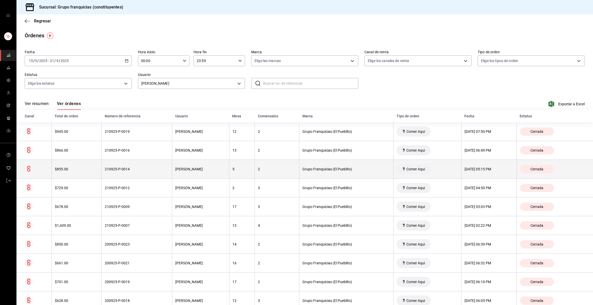
click at [161, 176] on th "210925-P-0014" at bounding box center [137, 169] width 71 height 19
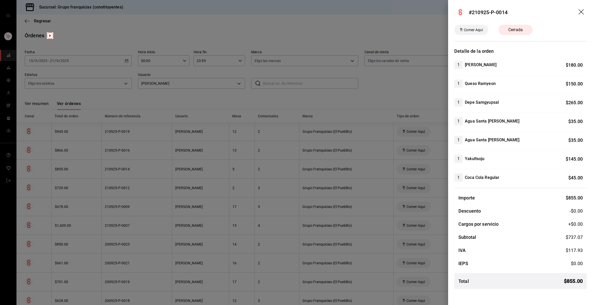
click at [161, 176] on div at bounding box center [296, 152] width 593 height 305
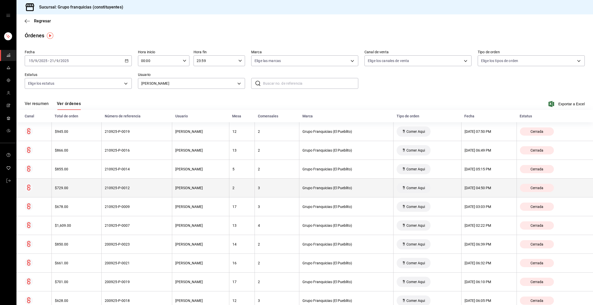
click at [157, 189] on div "210925-P-0012" at bounding box center [137, 188] width 64 height 4
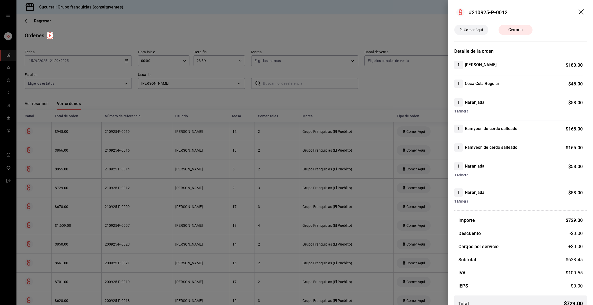
click at [157, 189] on div at bounding box center [296, 152] width 593 height 305
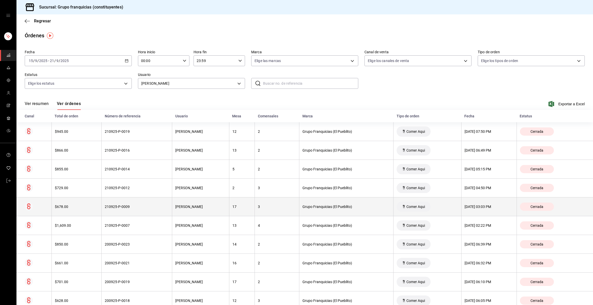
click at [153, 205] on div "210925-P-0009" at bounding box center [137, 207] width 64 height 4
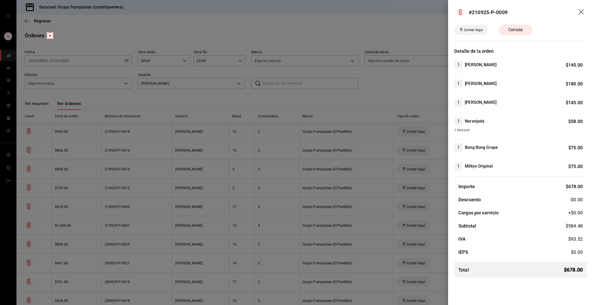
click at [153, 205] on div at bounding box center [296, 152] width 593 height 305
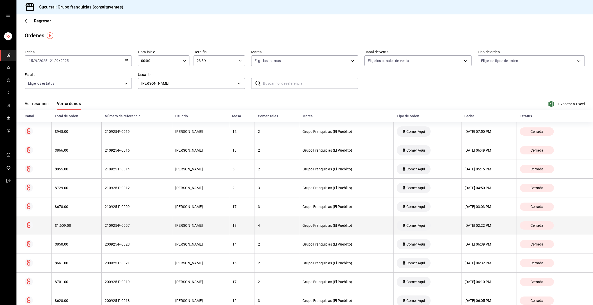
click at [150, 230] on th "210925-P-0007" at bounding box center [137, 225] width 71 height 19
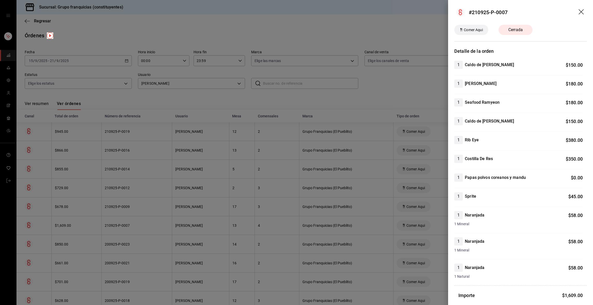
click at [150, 230] on div at bounding box center [296, 152] width 593 height 305
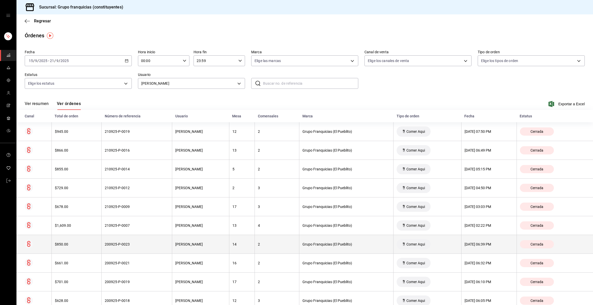
click at [146, 245] on div "200925-P-0023" at bounding box center [137, 244] width 64 height 4
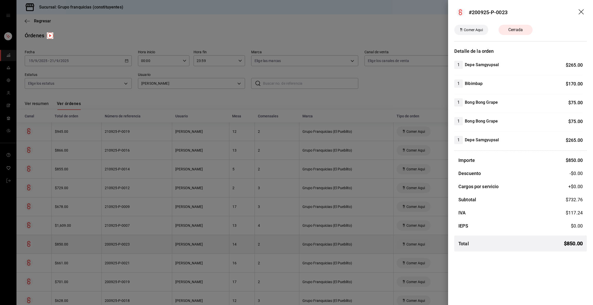
click at [146, 245] on div at bounding box center [296, 152] width 593 height 305
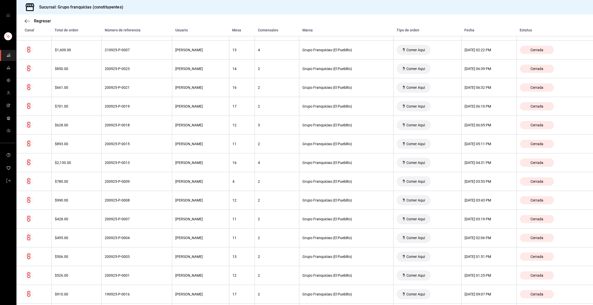
scroll to position [200, 0]
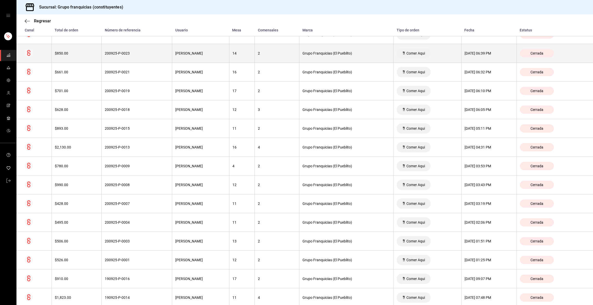
click at [178, 52] on div "[PERSON_NAME]" at bounding box center [200, 53] width 51 height 4
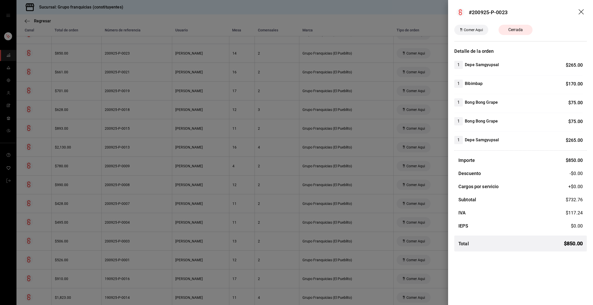
click at [178, 52] on div at bounding box center [296, 152] width 593 height 305
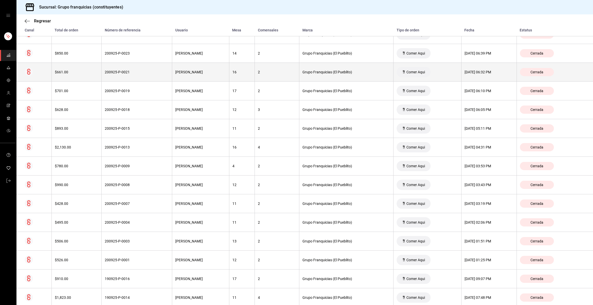
click at [172, 66] on th "[PERSON_NAME]" at bounding box center [200, 72] width 57 height 19
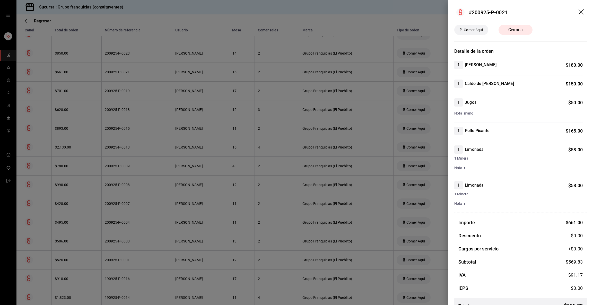
click at [171, 66] on div at bounding box center [296, 152] width 593 height 305
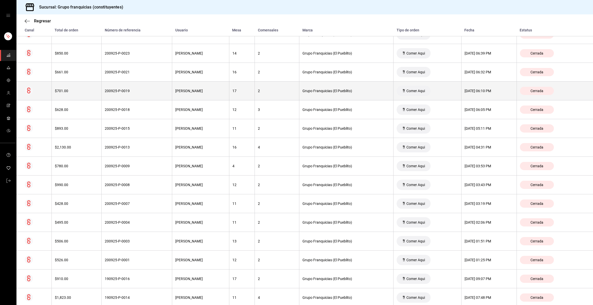
click at [162, 89] on div "200925-P-0019" at bounding box center [137, 91] width 64 height 4
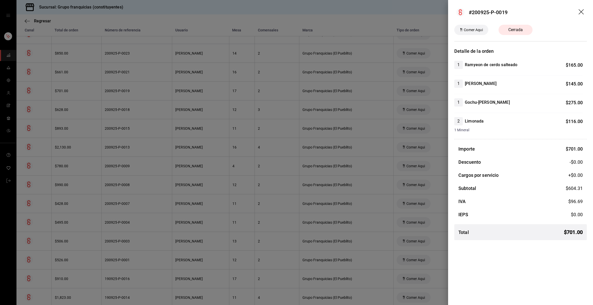
click at [162, 89] on div at bounding box center [296, 152] width 593 height 305
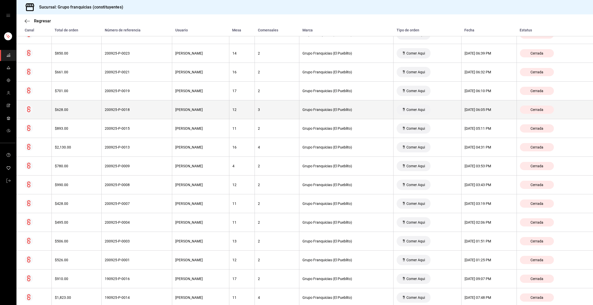
click at [155, 108] on div "200925-P-0018" at bounding box center [137, 110] width 64 height 4
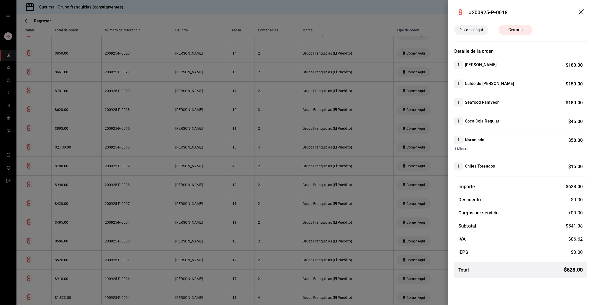
click at [155, 108] on div at bounding box center [296, 152] width 593 height 305
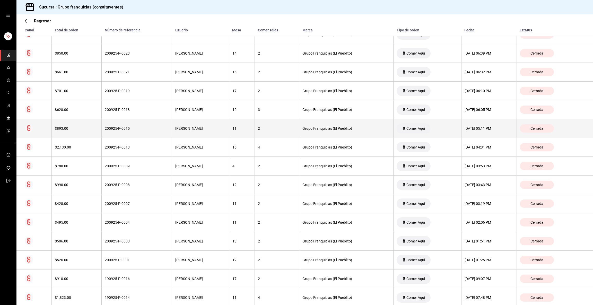
click at [150, 128] on div "200925-P-0015" at bounding box center [137, 128] width 64 height 4
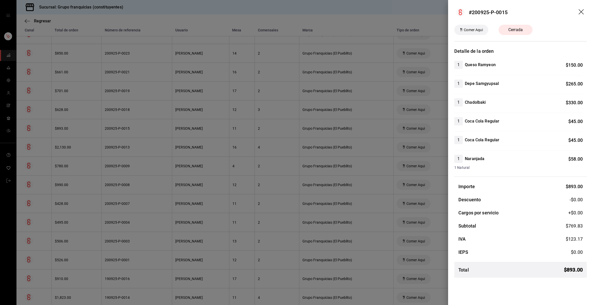
click at [150, 128] on div at bounding box center [296, 152] width 593 height 305
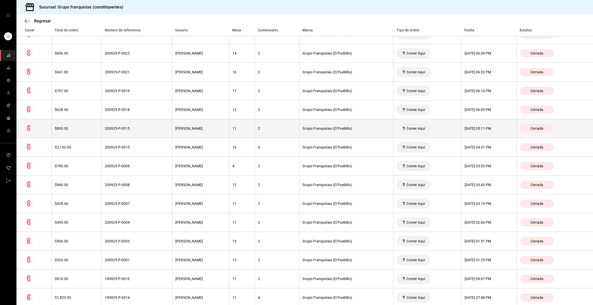
click at [145, 130] on div "200925-P-0015" at bounding box center [137, 128] width 64 height 4
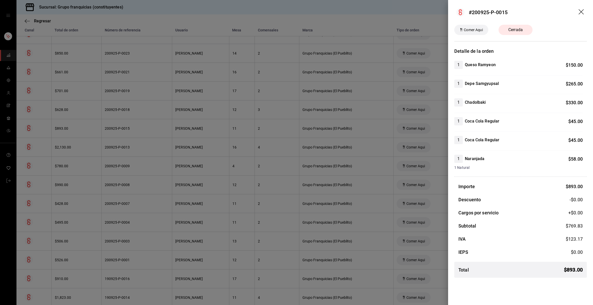
click at [145, 129] on div at bounding box center [296, 152] width 593 height 305
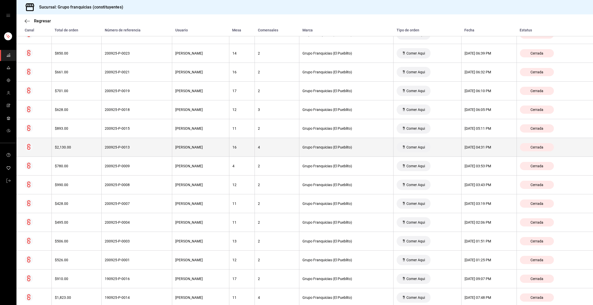
click at [142, 146] on div "200925-P-0013" at bounding box center [137, 147] width 64 height 4
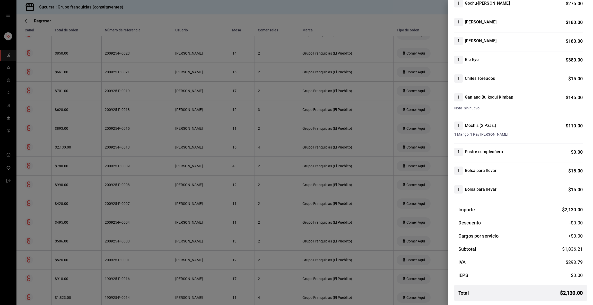
scroll to position [0, 0]
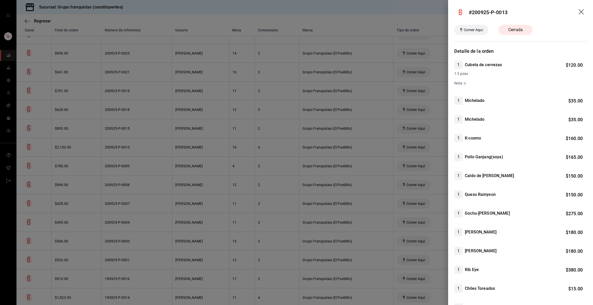
click at [266, 155] on div at bounding box center [296, 152] width 593 height 305
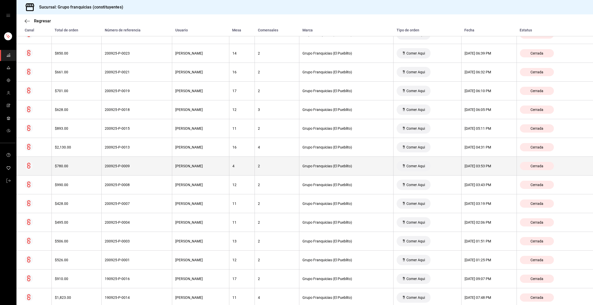
click at [154, 168] on div "200925-P-0009" at bounding box center [137, 166] width 64 height 4
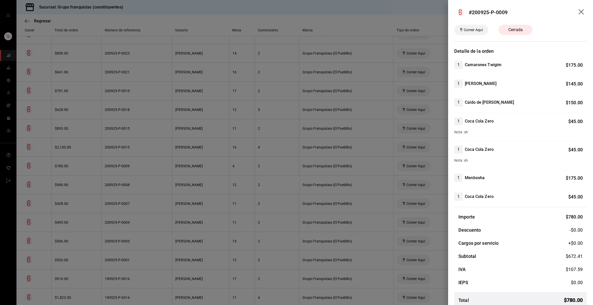
click at [154, 168] on div at bounding box center [296, 152] width 593 height 305
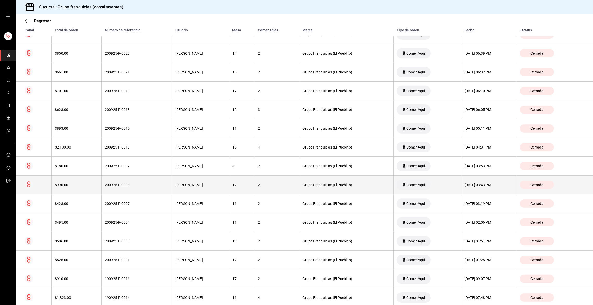
click at [138, 185] on div "200925-P-0008" at bounding box center [137, 185] width 64 height 4
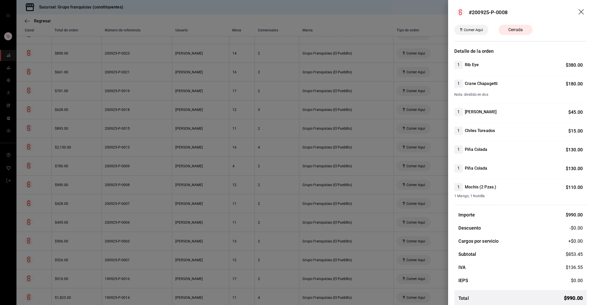
click at [138, 185] on div at bounding box center [296, 152] width 593 height 305
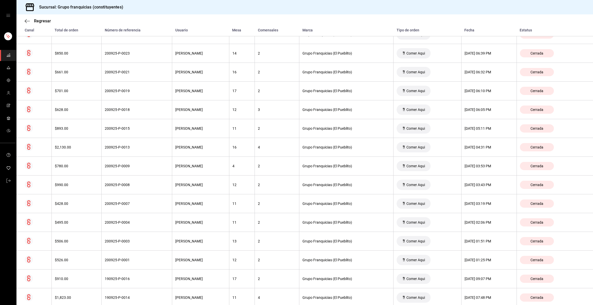
click at [138, 185] on div "200925-P-0008" at bounding box center [137, 185] width 64 height 4
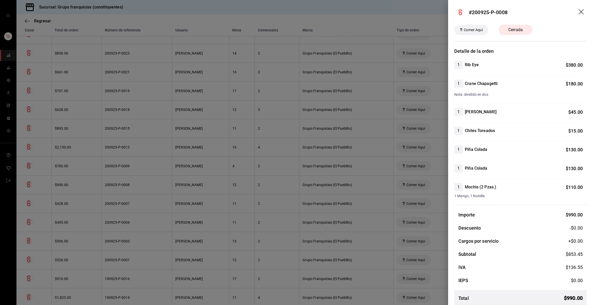
click at [138, 185] on div at bounding box center [296, 152] width 593 height 305
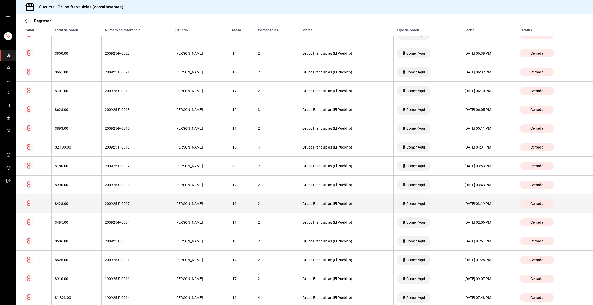
click at [138, 207] on th "200925-P-0007" at bounding box center [137, 203] width 71 height 19
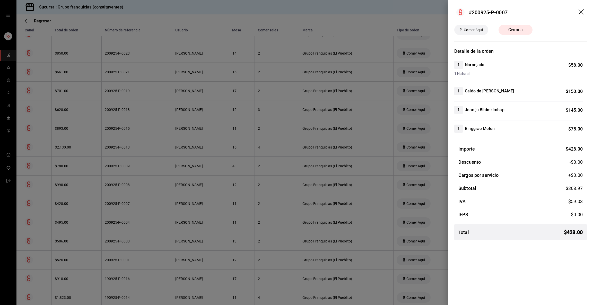
click at [138, 207] on div at bounding box center [296, 152] width 593 height 305
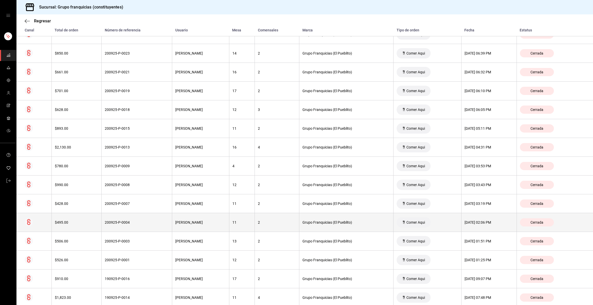
click at [138, 219] on th "200925-P-0004" at bounding box center [137, 222] width 71 height 19
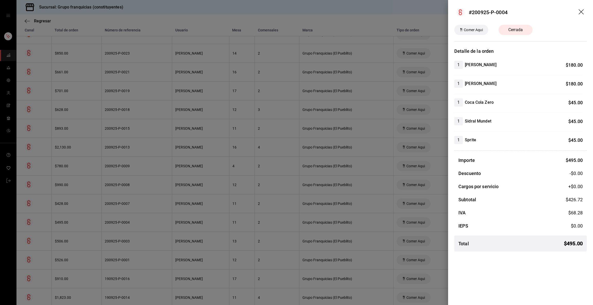
click at [138, 219] on div at bounding box center [296, 152] width 593 height 305
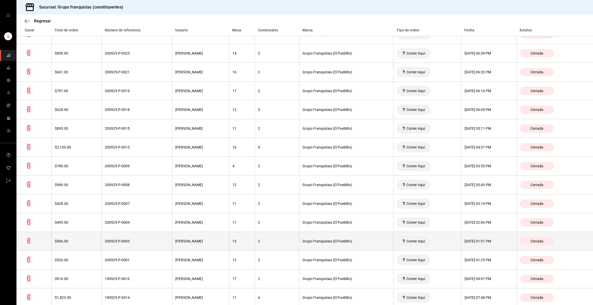
click at [138, 240] on div "200925-P-0003" at bounding box center [137, 241] width 64 height 4
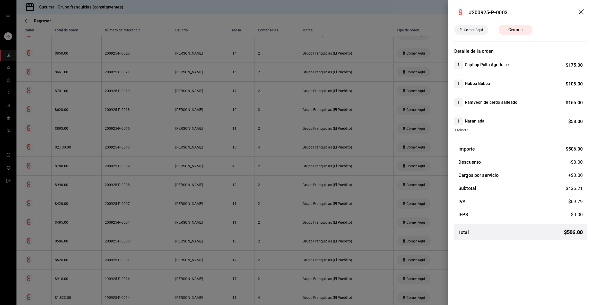
click at [138, 240] on div at bounding box center [296, 152] width 593 height 305
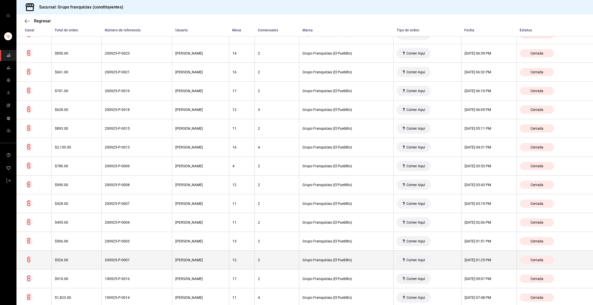
click at [140, 256] on th "200925-P-0001" at bounding box center [137, 260] width 71 height 19
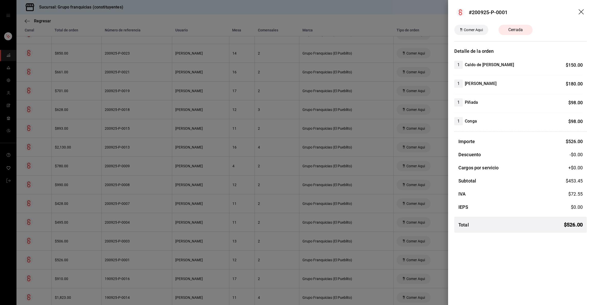
click at [140, 256] on div at bounding box center [296, 152] width 593 height 305
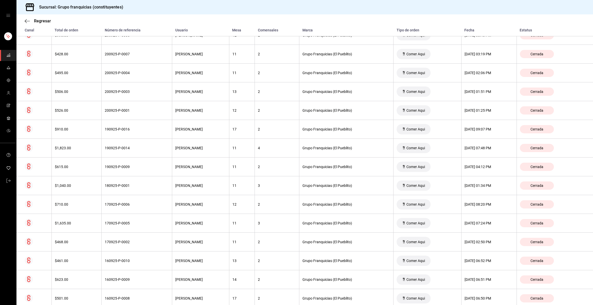
scroll to position [401, 0]
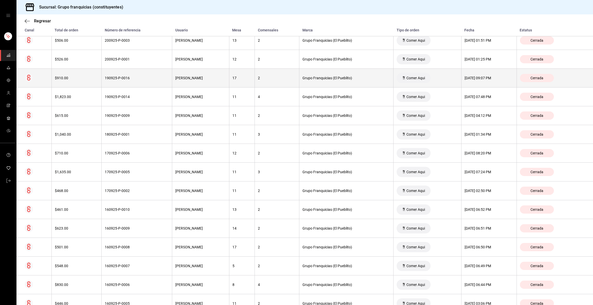
click at [115, 85] on th "190925-P-0016" at bounding box center [137, 78] width 71 height 19
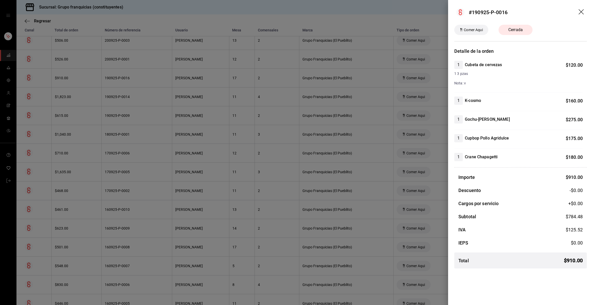
click at [115, 85] on div at bounding box center [296, 152] width 593 height 305
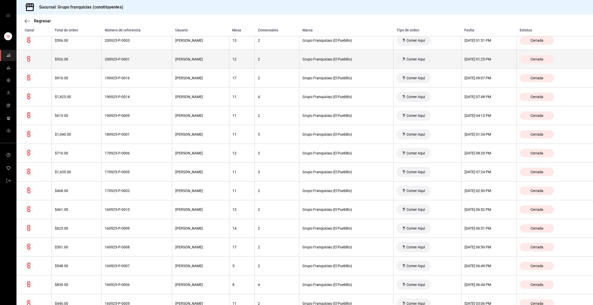
click at [123, 65] on th "200925-P-0001" at bounding box center [137, 59] width 71 height 19
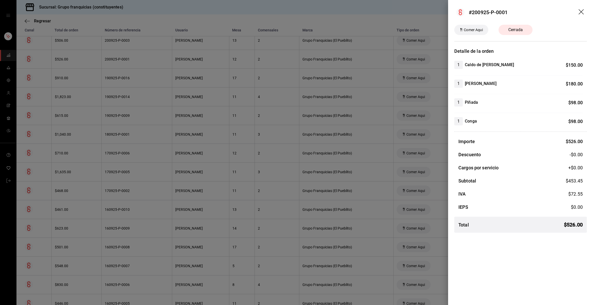
click at [118, 81] on div at bounding box center [296, 152] width 593 height 305
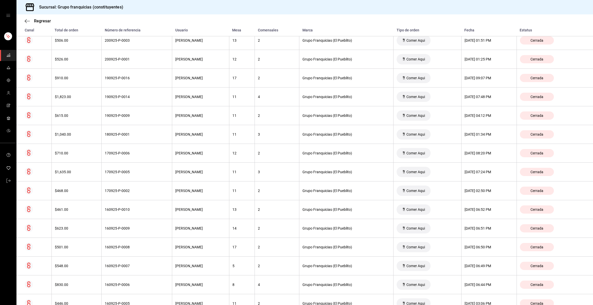
click at [118, 81] on th "190925-P-0016" at bounding box center [137, 78] width 71 height 19
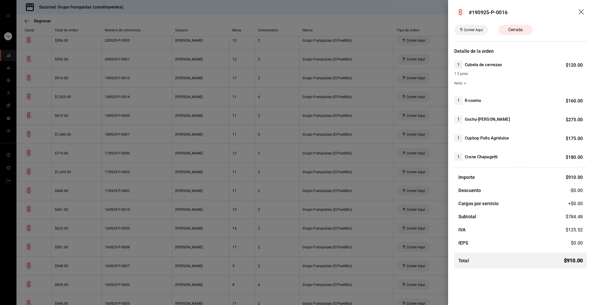
click at [118, 81] on div at bounding box center [296, 152] width 593 height 305
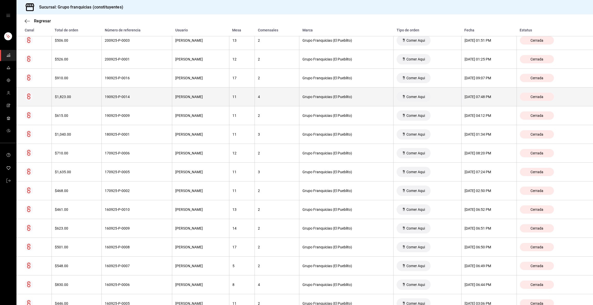
click at [117, 98] on div "190925-P-0014" at bounding box center [137, 97] width 64 height 4
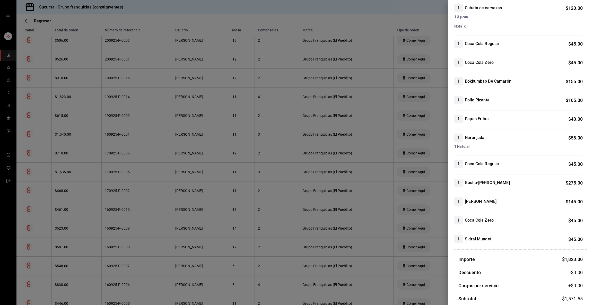
scroll to position [0, 0]
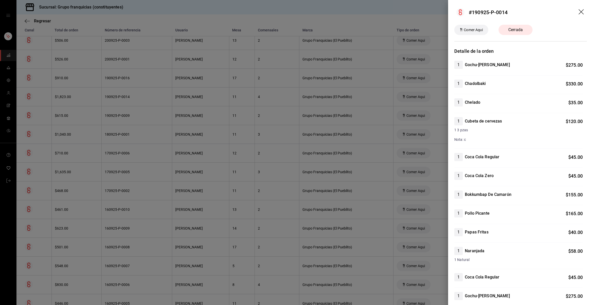
click at [192, 68] on div at bounding box center [296, 152] width 593 height 305
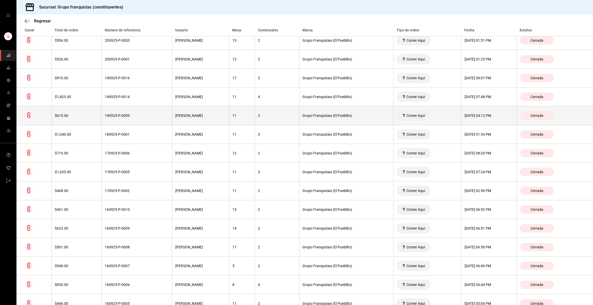
click at [125, 110] on th "190925-P-0009" at bounding box center [137, 115] width 71 height 19
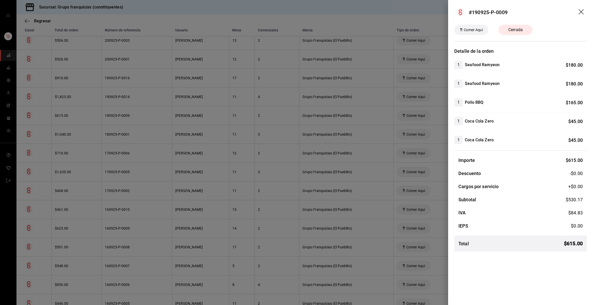
click at [125, 110] on div at bounding box center [296, 152] width 593 height 305
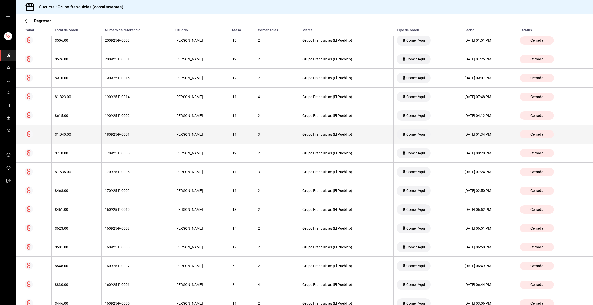
click at [126, 133] on div "180925-P-0001" at bounding box center [137, 134] width 64 height 4
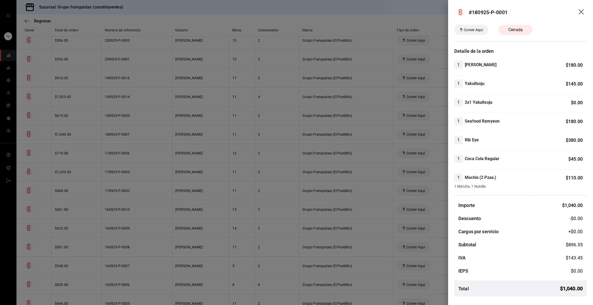
click at [126, 133] on div at bounding box center [296, 152] width 593 height 305
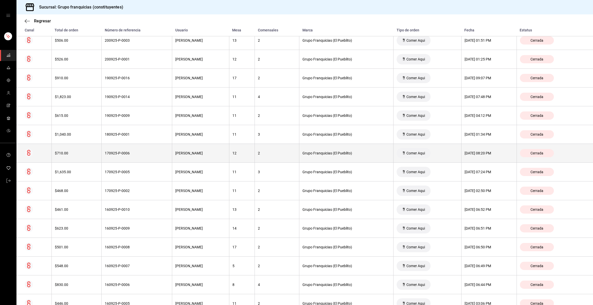
click at [130, 156] on th "170925-P-0006" at bounding box center [137, 153] width 71 height 19
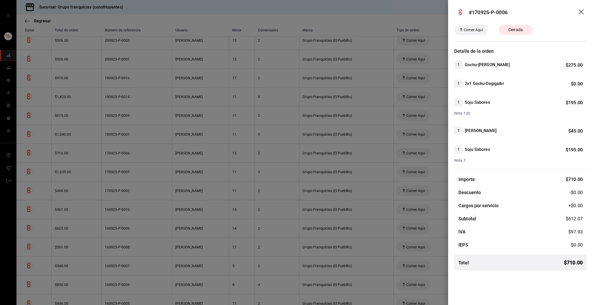
click at [130, 156] on div at bounding box center [296, 152] width 593 height 305
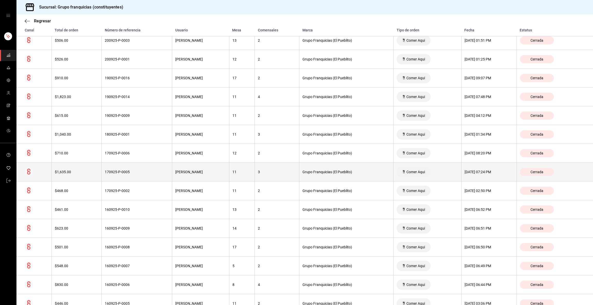
click at [128, 172] on div "170925-P-0005" at bounding box center [137, 172] width 64 height 4
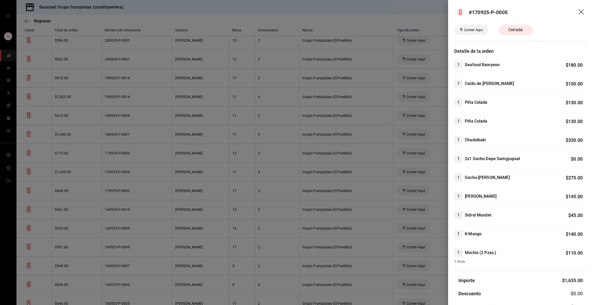
click at [128, 172] on div at bounding box center [296, 152] width 593 height 305
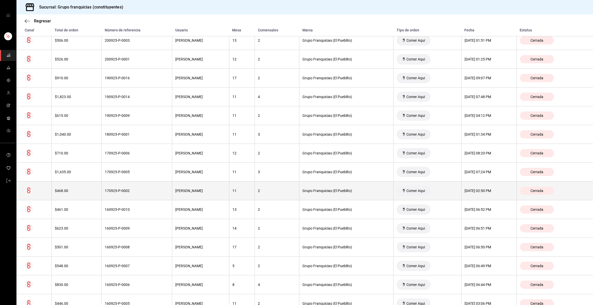
click at [127, 189] on th "170925-P-0002" at bounding box center [137, 190] width 71 height 19
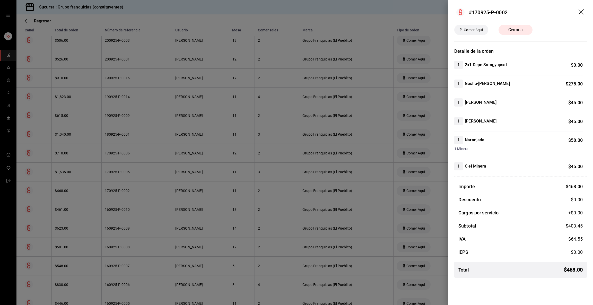
click at [127, 189] on div at bounding box center [296, 152] width 593 height 305
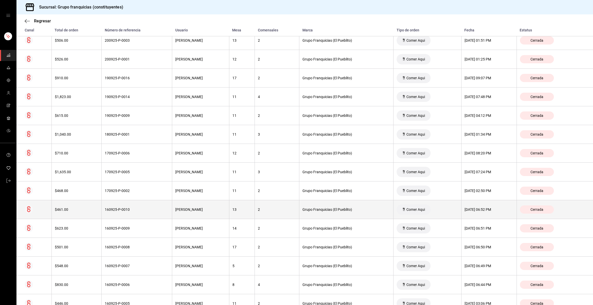
click at [127, 207] on th "160925-P-0010" at bounding box center [137, 209] width 71 height 19
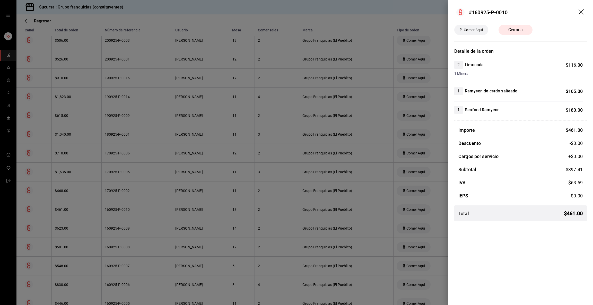
click at [127, 207] on div at bounding box center [296, 152] width 593 height 305
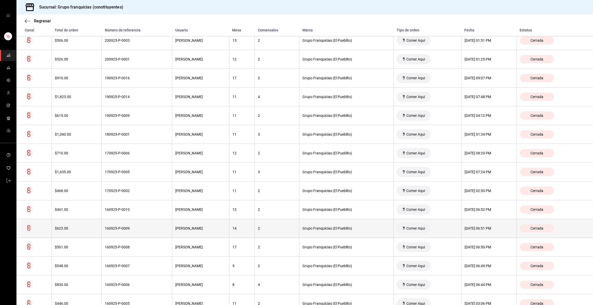
click at [127, 228] on div "160925-P-0009" at bounding box center [137, 228] width 64 height 4
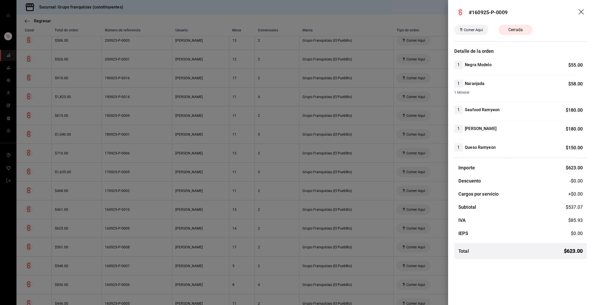
click at [127, 228] on div at bounding box center [296, 152] width 593 height 305
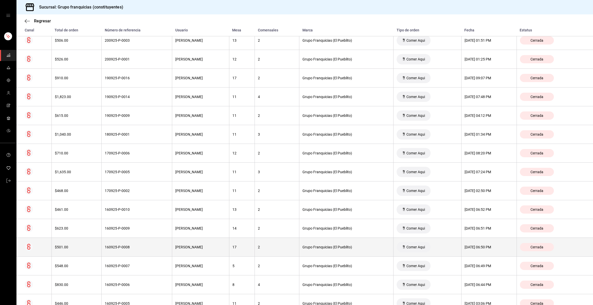
click at [129, 244] on th "160925-P-0008" at bounding box center [137, 247] width 71 height 19
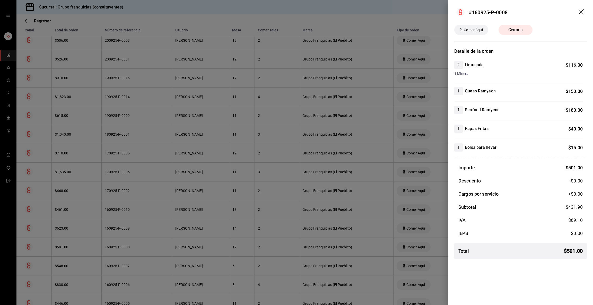
click at [129, 244] on div at bounding box center [296, 152] width 593 height 305
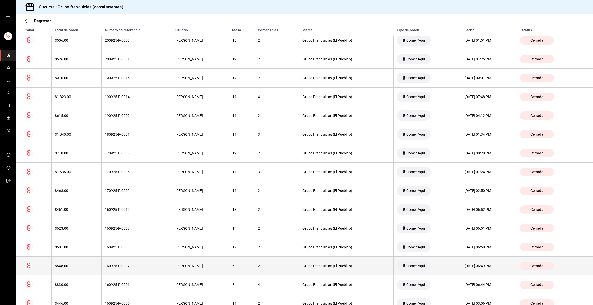
click at [137, 263] on th "160925-P-0007" at bounding box center [137, 266] width 71 height 19
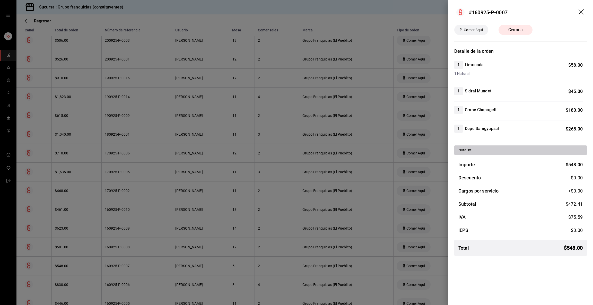
click at [137, 263] on div at bounding box center [296, 152] width 593 height 305
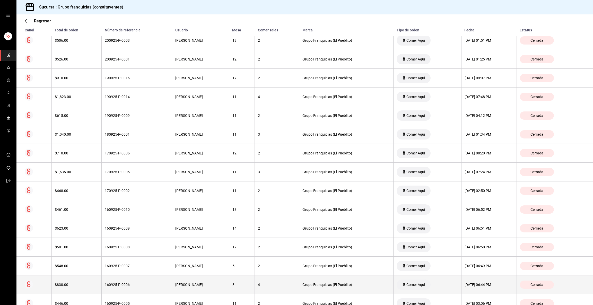
click at [137, 278] on th "160925-P-0006" at bounding box center [137, 284] width 71 height 19
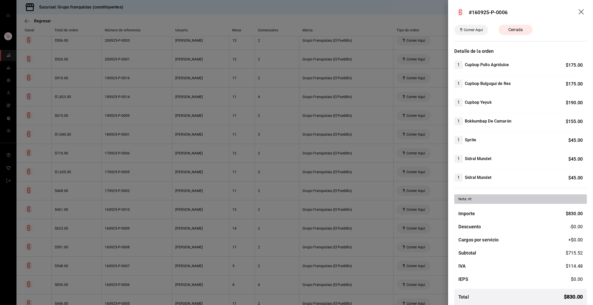
click at [137, 278] on div at bounding box center [296, 152] width 593 height 305
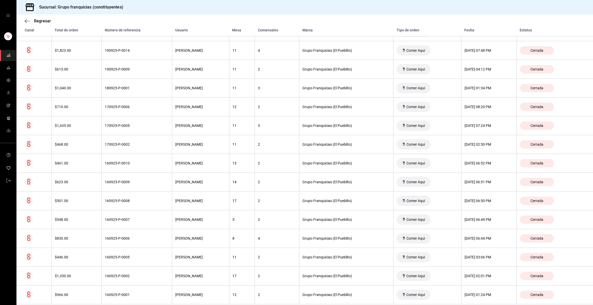
scroll to position [458, 0]
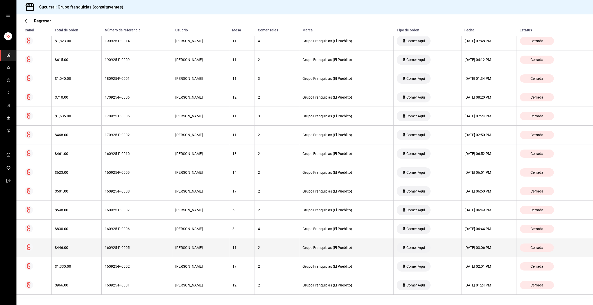
click at [133, 249] on div "160925-P-0005" at bounding box center [137, 247] width 64 height 4
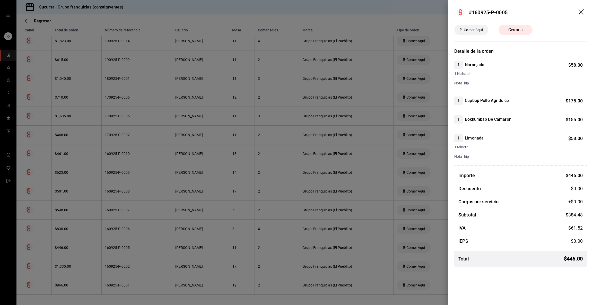
click at [133, 249] on div at bounding box center [296, 152] width 593 height 305
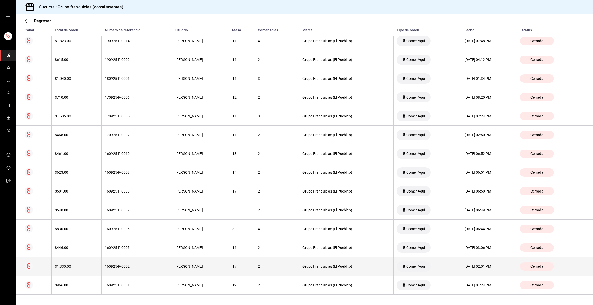
click at [131, 265] on div "160925-P-0002" at bounding box center [137, 266] width 64 height 4
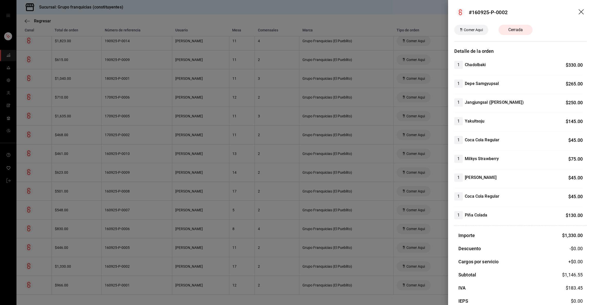
click at [131, 265] on div at bounding box center [296, 152] width 593 height 305
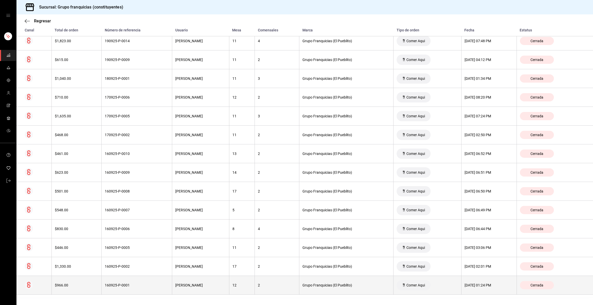
click at [130, 283] on div "160925-P-0001" at bounding box center [137, 285] width 64 height 4
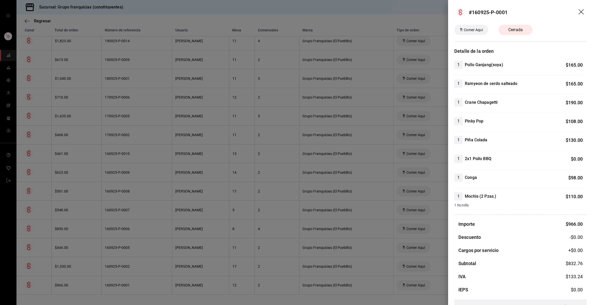
click at [203, 214] on div at bounding box center [296, 152] width 593 height 305
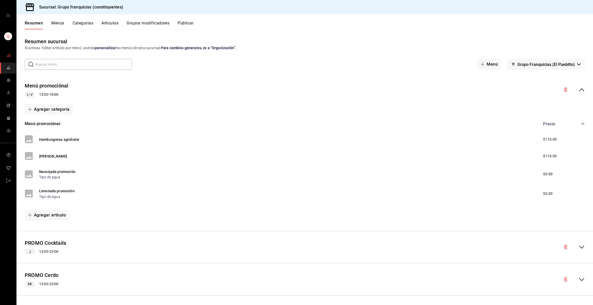
click at [10, 57] on span "mailbox folders" at bounding box center [8, 55] width 4 height 7
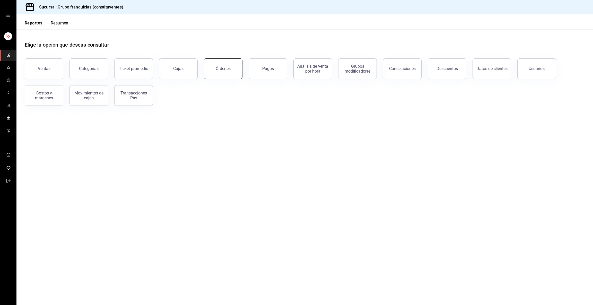
click at [223, 68] on div "Órdenes" at bounding box center [223, 68] width 15 height 5
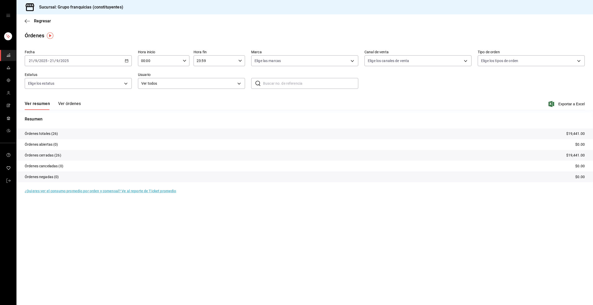
click at [80, 58] on div "2025-09-21 21 / 9 / 2025 - 2025-09-21 21 / 9 / 2025" at bounding box center [78, 60] width 107 height 11
click at [54, 132] on span "Rango de fechas" at bounding box center [49, 133] width 40 height 5
click at [84, 120] on button "15" at bounding box center [84, 117] width 9 height 9
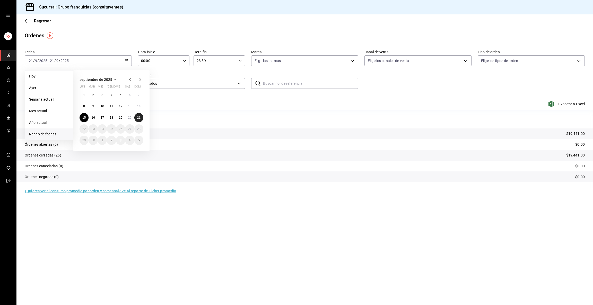
click at [138, 119] on button "21" at bounding box center [138, 117] width 9 height 9
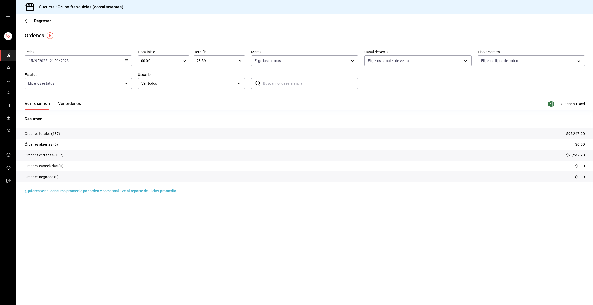
click at [75, 102] on button "Ver órdenes" at bounding box center [69, 105] width 23 height 9
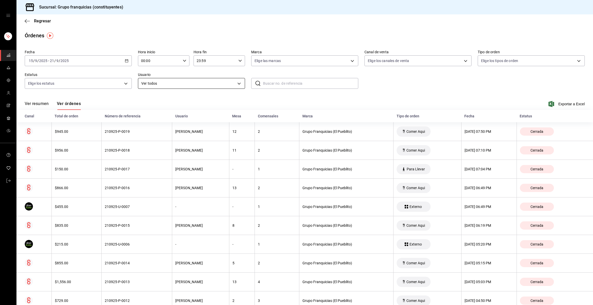
click at [214, 81] on body "Sucursal: Grupo franquicias (constituyentes) Regresar Órdenes Fecha [DATE] [DAT…" at bounding box center [296, 152] width 593 height 305
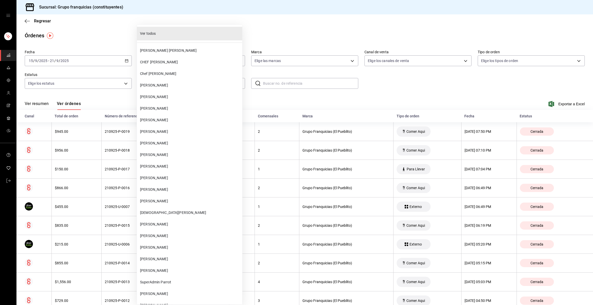
click at [166, 180] on span "[PERSON_NAME]" at bounding box center [190, 177] width 100 height 5
type input "628b5269-56f9-414f-a9fe-71372f61650b"
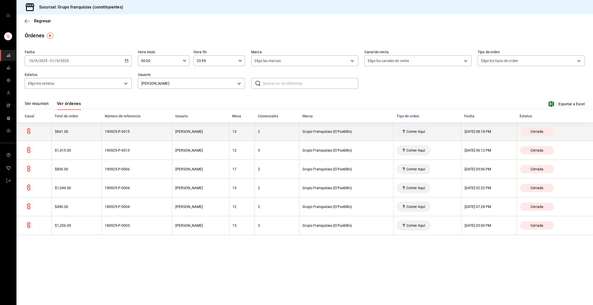
click at [188, 136] on th "[PERSON_NAME]" at bounding box center [200, 131] width 57 height 19
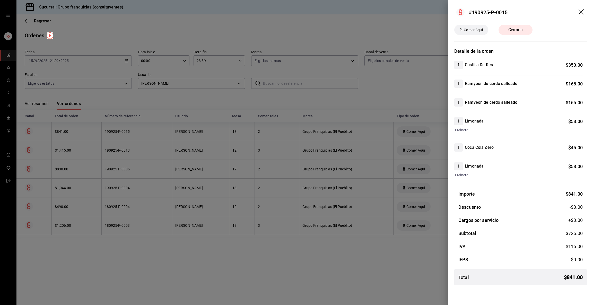
click at [188, 136] on div at bounding box center [296, 152] width 593 height 305
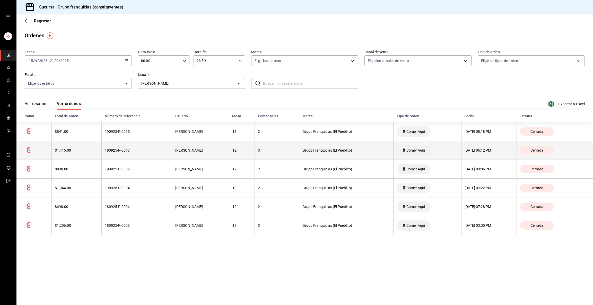
click at [187, 151] on div "[PERSON_NAME]" at bounding box center [200, 150] width 51 height 4
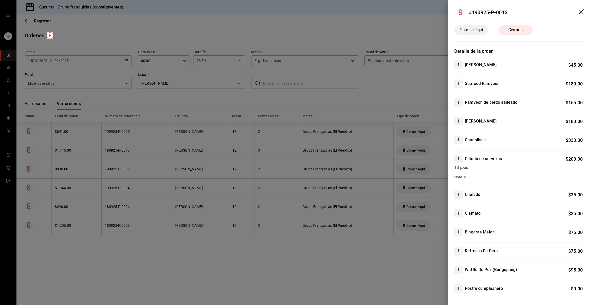
click at [166, 159] on div at bounding box center [296, 152] width 593 height 305
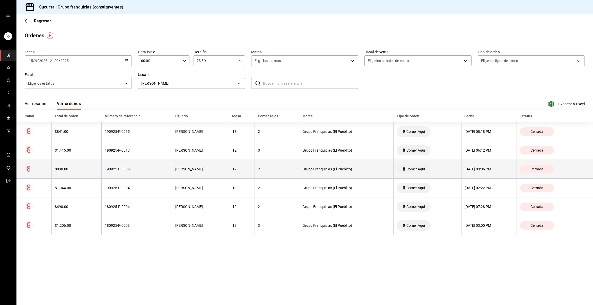
click at [147, 169] on div "190925-P-0006" at bounding box center [137, 169] width 64 height 4
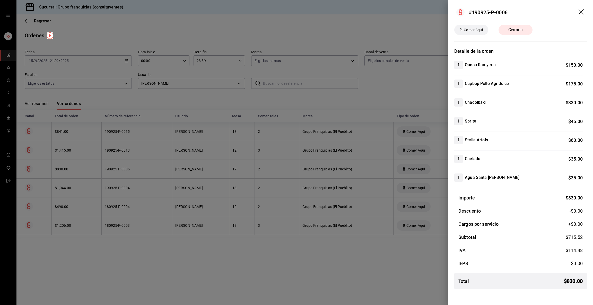
click at [147, 169] on div at bounding box center [296, 152] width 593 height 305
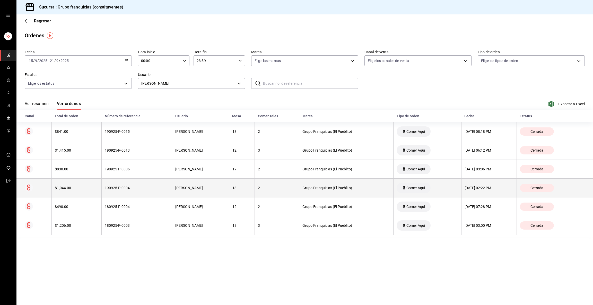
click at [142, 191] on th "190925-P-0004" at bounding box center [137, 188] width 71 height 19
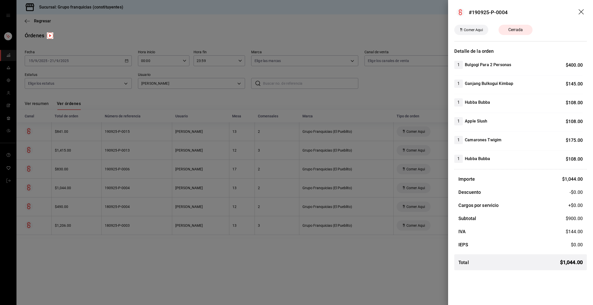
click at [142, 191] on div at bounding box center [296, 152] width 593 height 305
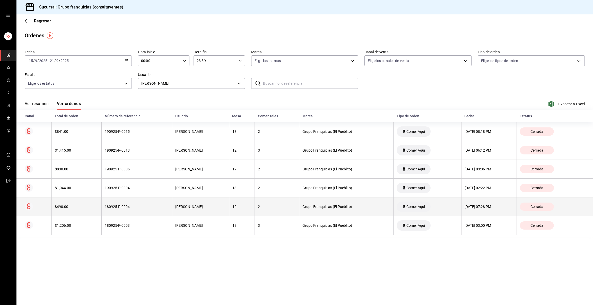
click at [137, 212] on th "180925-P-0004" at bounding box center [137, 206] width 71 height 19
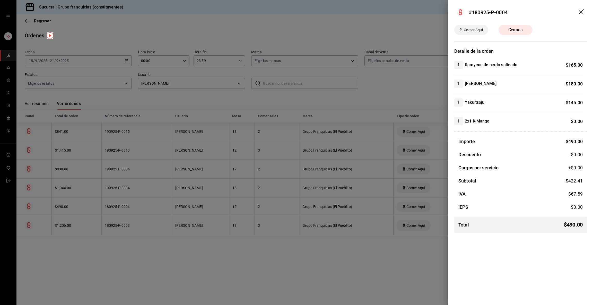
click at [137, 212] on div at bounding box center [296, 152] width 593 height 305
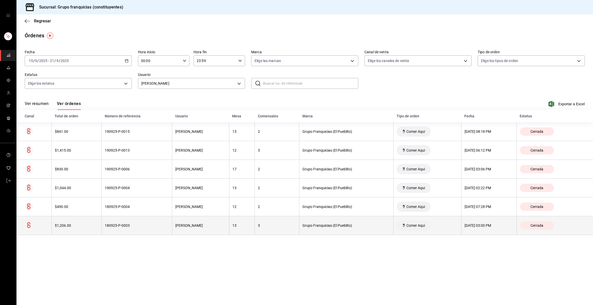
click at [125, 231] on th "180925-P-0003" at bounding box center [137, 225] width 71 height 19
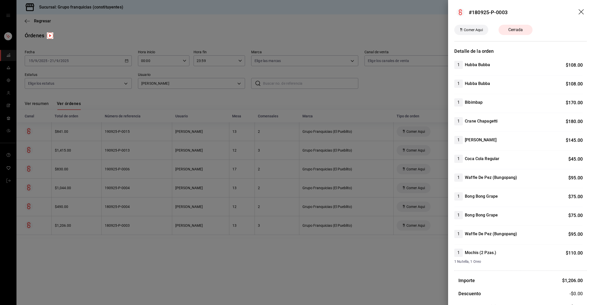
click at [267, 230] on div at bounding box center [296, 152] width 593 height 305
